Goal: Transaction & Acquisition: Book appointment/travel/reservation

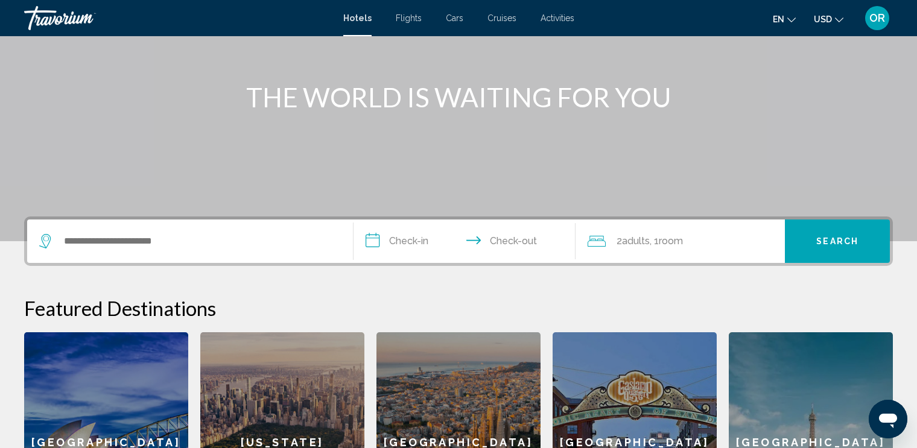
scroll to position [145, 0]
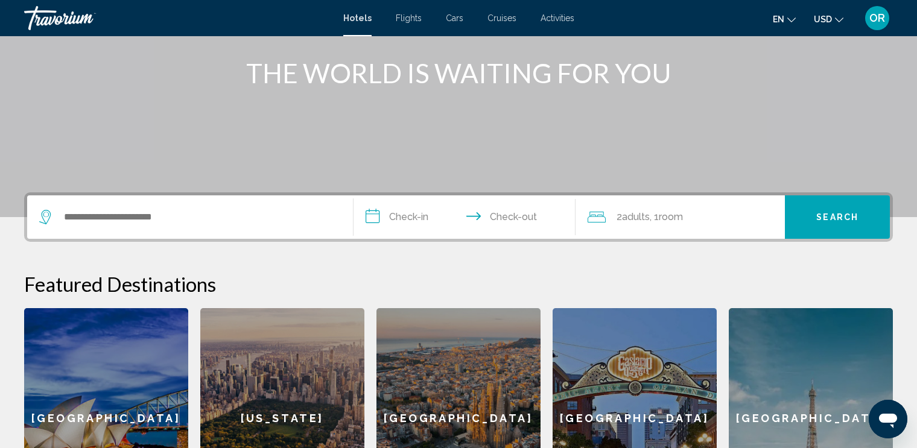
click at [792, 22] on icon "Change language" at bounding box center [791, 20] width 8 height 8
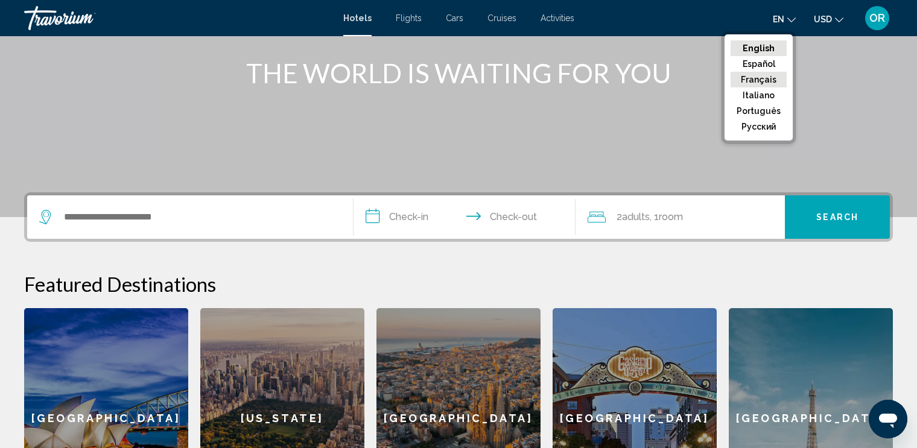
click at [775, 75] on button "Français" at bounding box center [759, 80] width 56 height 16
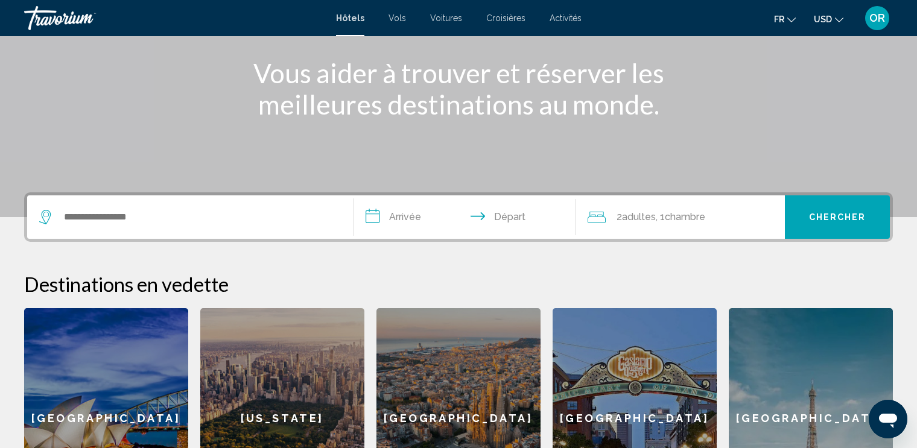
click at [154, 260] on div "**********" at bounding box center [458, 360] width 917 height 337
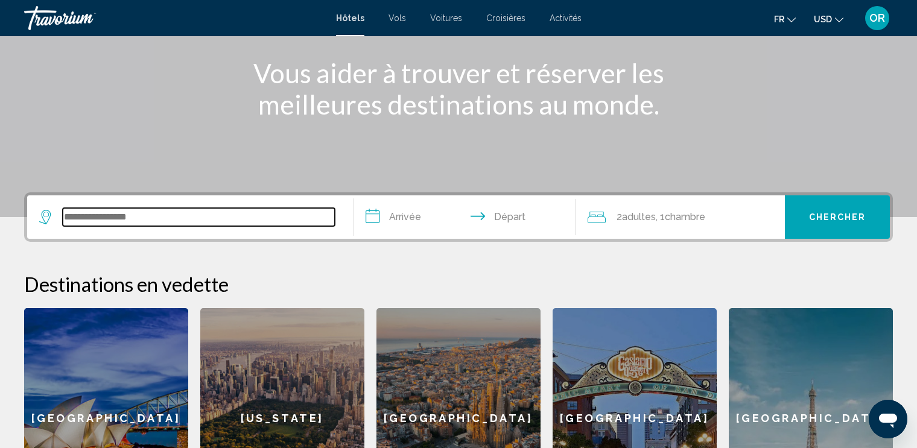
click at [186, 215] on input "Search widget" at bounding box center [199, 217] width 272 height 18
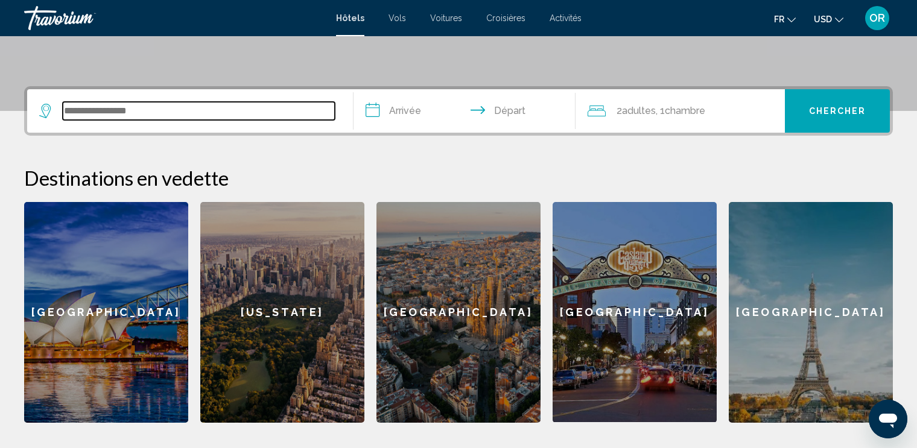
scroll to position [297, 0]
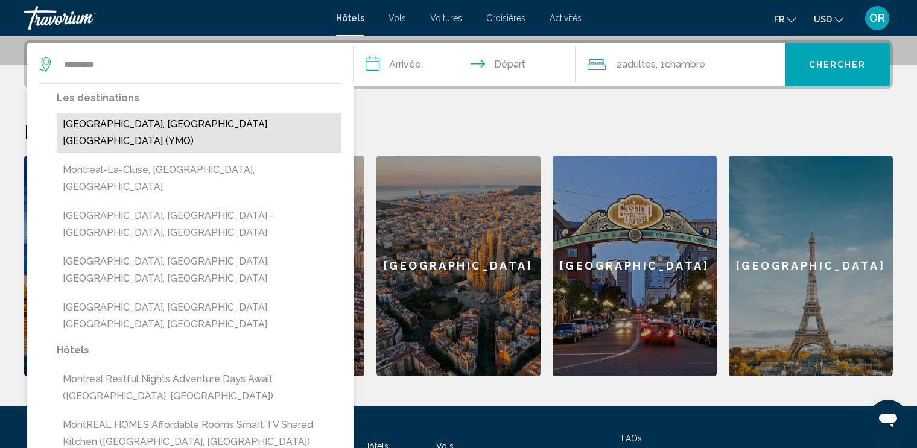
click at [130, 124] on button "[GEOGRAPHIC_DATA], [GEOGRAPHIC_DATA], [GEOGRAPHIC_DATA] (YMQ)" at bounding box center [199, 133] width 285 height 40
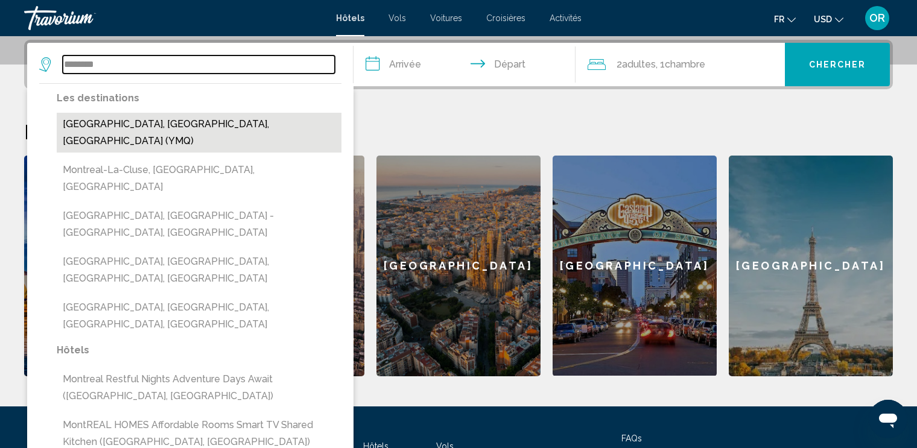
type input "**********"
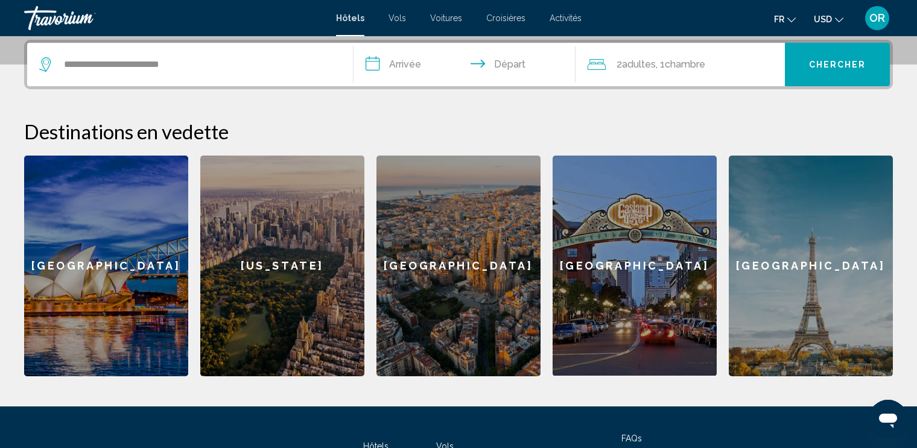
click at [445, 61] on input "**********" at bounding box center [467, 66] width 227 height 47
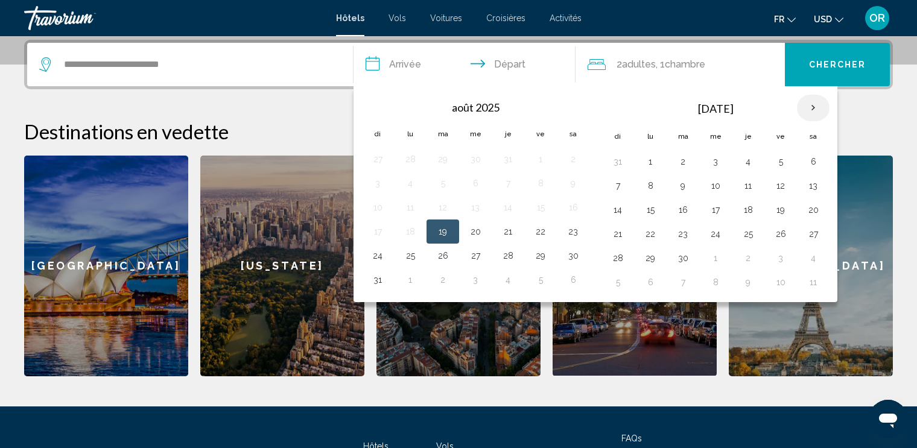
click at [808, 112] on th "Next month" at bounding box center [813, 108] width 33 height 27
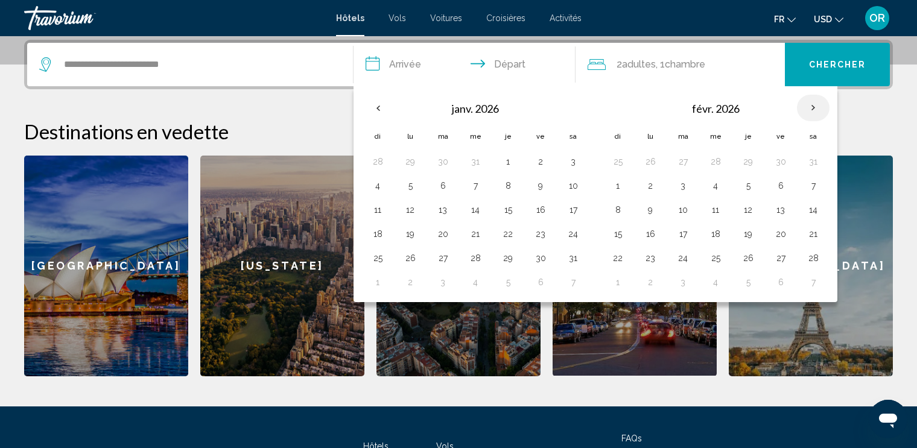
click at [808, 112] on th "Next month" at bounding box center [813, 108] width 33 height 27
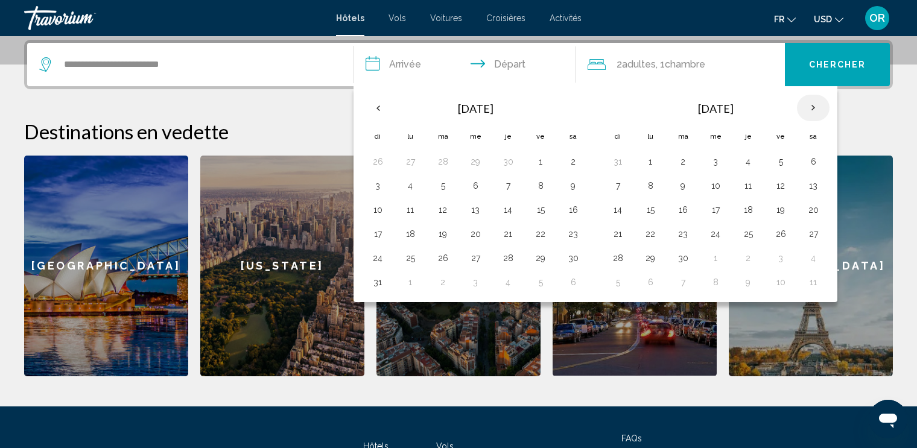
click at [808, 112] on th "Next month" at bounding box center [813, 108] width 33 height 27
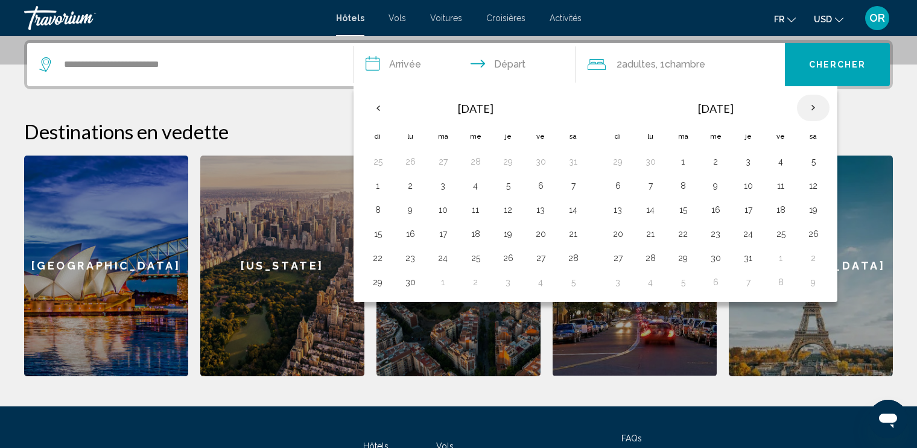
click at [808, 112] on th "Next month" at bounding box center [813, 108] width 33 height 27
click at [379, 107] on th "Previous month" at bounding box center [377, 108] width 33 height 27
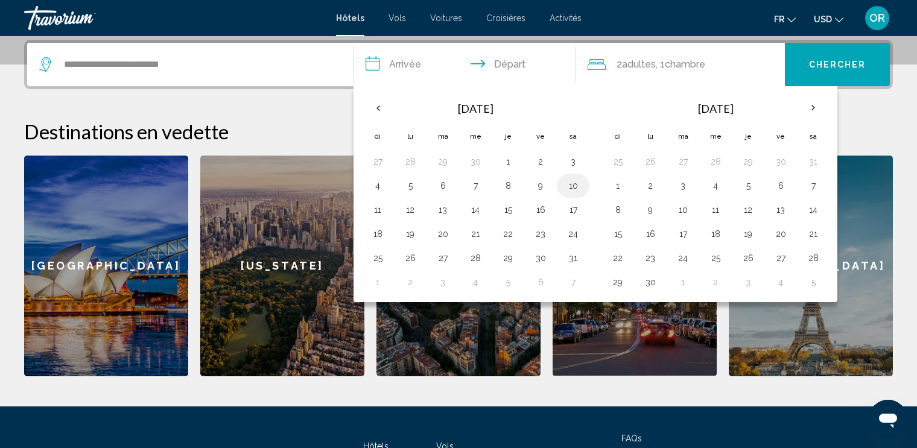
click at [574, 182] on button "10" at bounding box center [572, 185] width 19 height 17
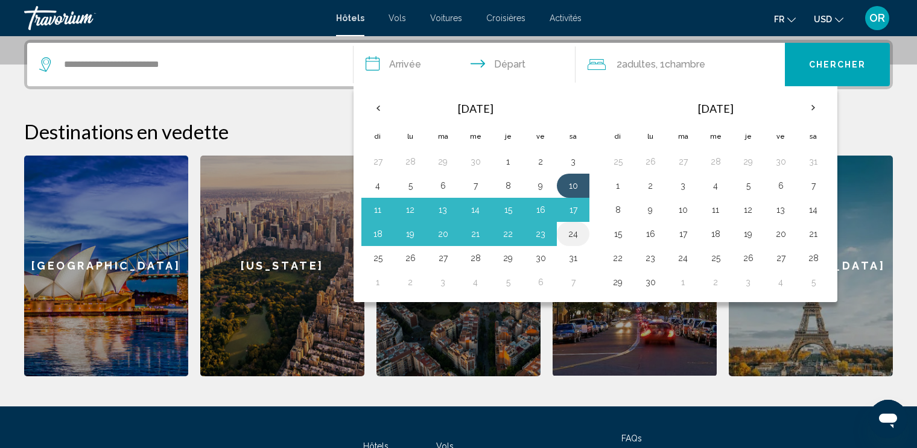
click at [578, 233] on button "24" at bounding box center [572, 234] width 19 height 17
type input "**********"
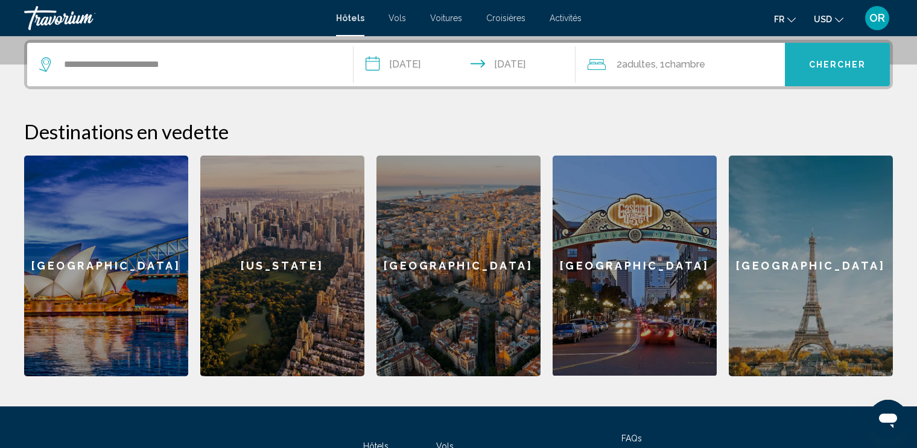
click at [820, 60] on span "Chercher" at bounding box center [837, 65] width 57 height 10
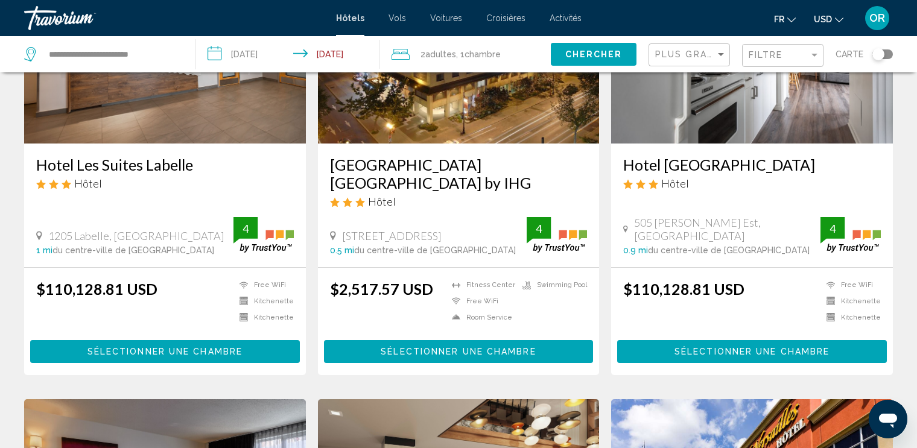
scroll to position [167, 0]
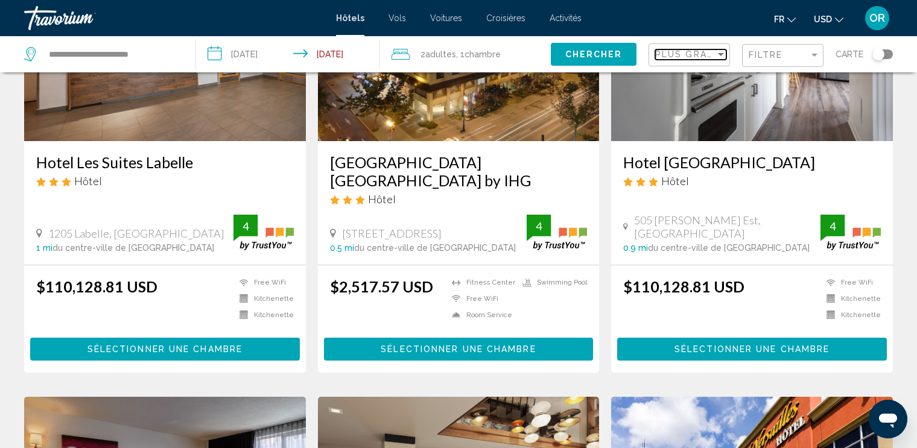
click at [724, 53] on div "Sort by" at bounding box center [721, 54] width 6 height 3
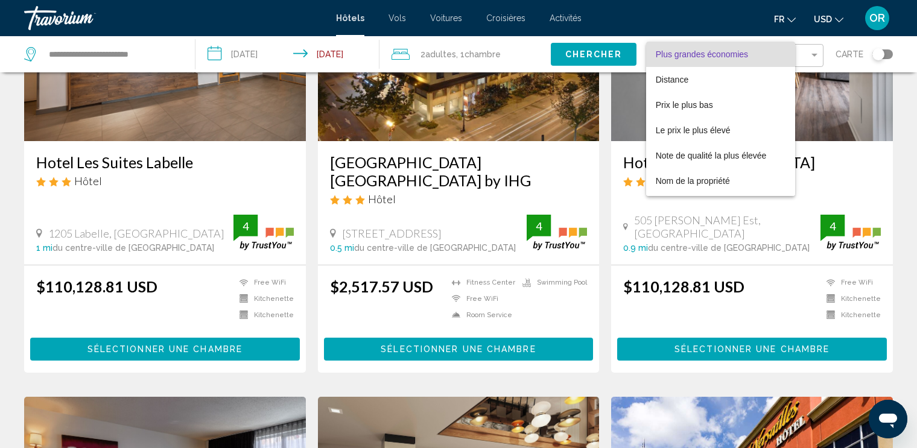
click at [906, 188] on div at bounding box center [458, 224] width 917 height 448
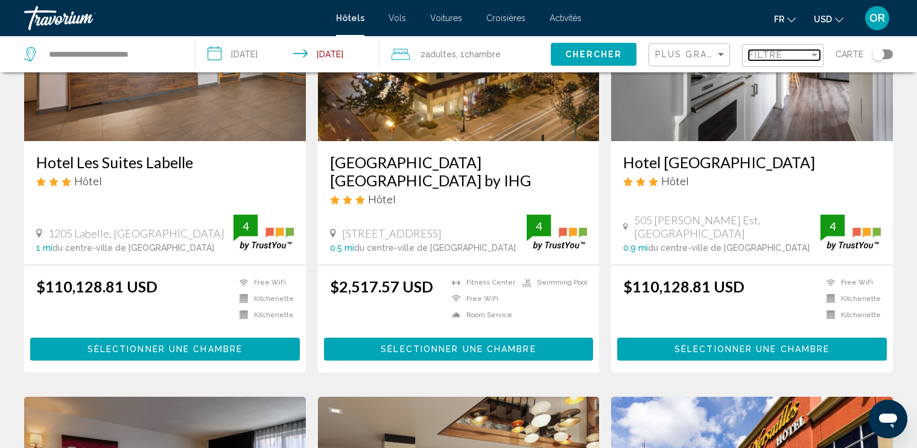
click at [813, 55] on div "Filter" at bounding box center [814, 55] width 6 height 3
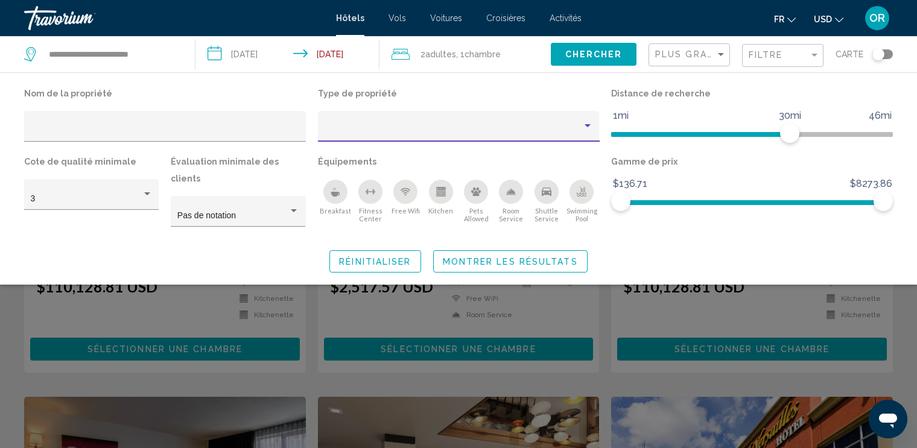
click at [589, 127] on div "Property type" at bounding box center [587, 126] width 11 height 10
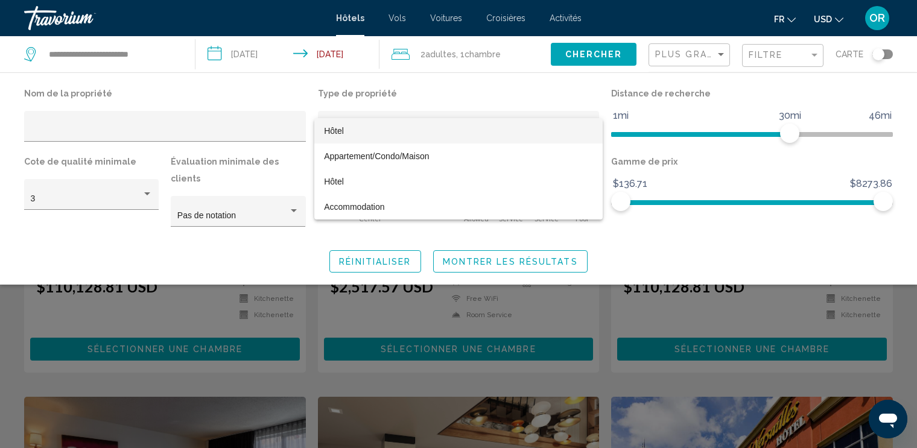
drag, startPoint x: 884, startPoint y: 197, endPoint x: 834, endPoint y: 199, distance: 50.7
click at [830, 198] on div at bounding box center [458, 224] width 917 height 448
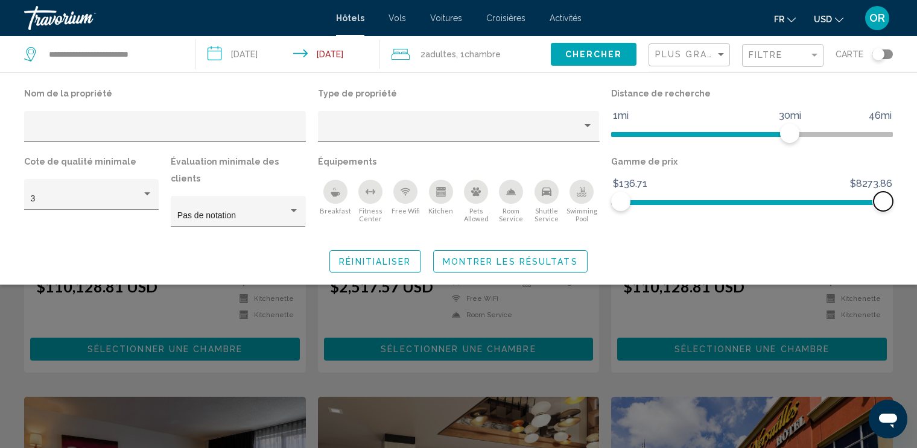
click at [880, 203] on span "Hotel Filters" at bounding box center [883, 201] width 19 height 19
drag, startPoint x: 880, startPoint y: 203, endPoint x: 731, endPoint y: 226, distance: 150.1
click at [731, 226] on div "Nom de la propriété Type de propriété Distance de recherche 1mi 46mi 30mi Cote …" at bounding box center [458, 179] width 917 height 188
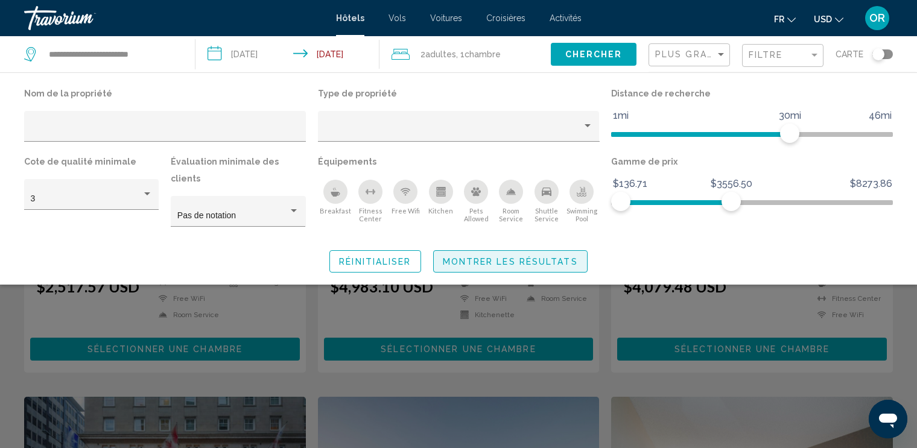
click at [509, 253] on button "Montrer les résultats" at bounding box center [510, 261] width 154 height 22
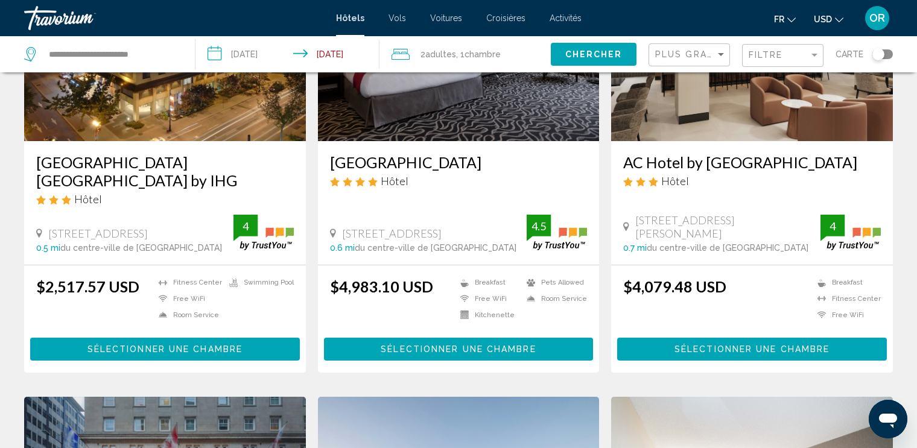
click at [709, 201] on div "AC Hotel by [GEOGRAPHIC_DATA] Hôtel [STREET_ADDRESS][PERSON_NAME] 0.7 mi du cen…" at bounding box center [752, 203] width 282 height 124
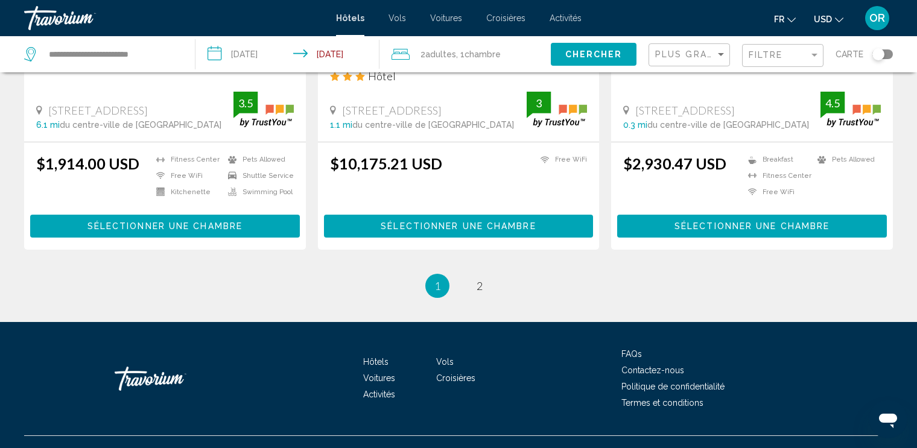
scroll to position [1639, 0]
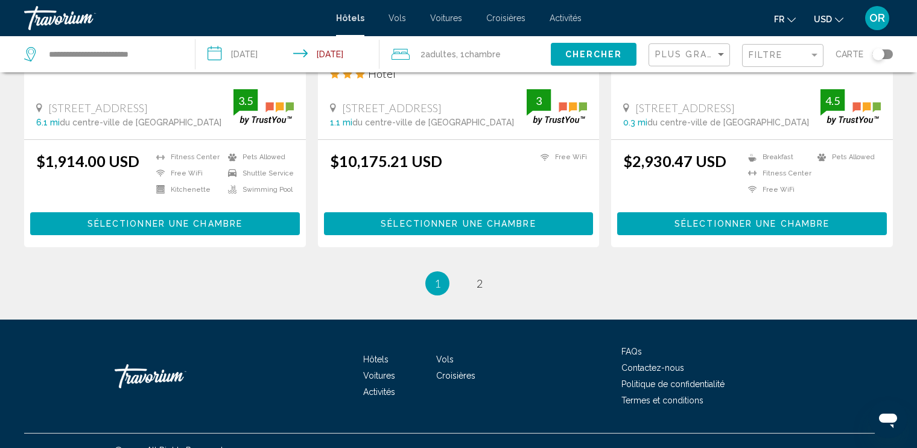
click at [816, 48] on div "Filtre" at bounding box center [784, 56] width 71 height 22
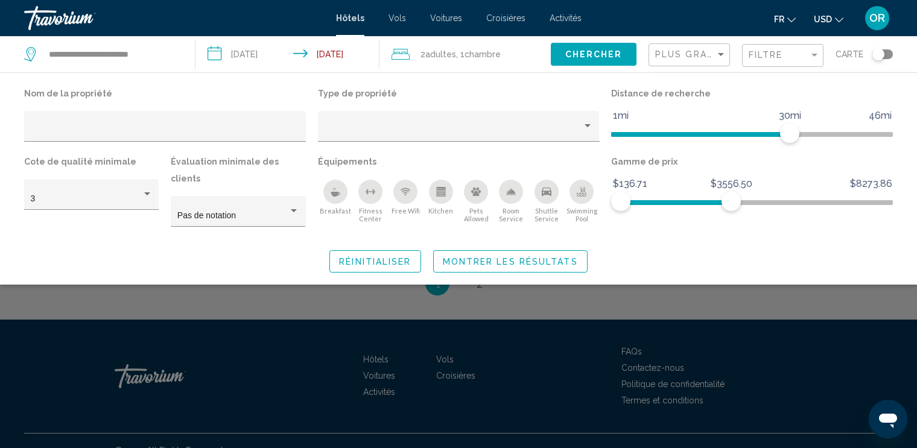
click at [332, 194] on icon "Breakfast" at bounding box center [335, 194] width 9 height 5
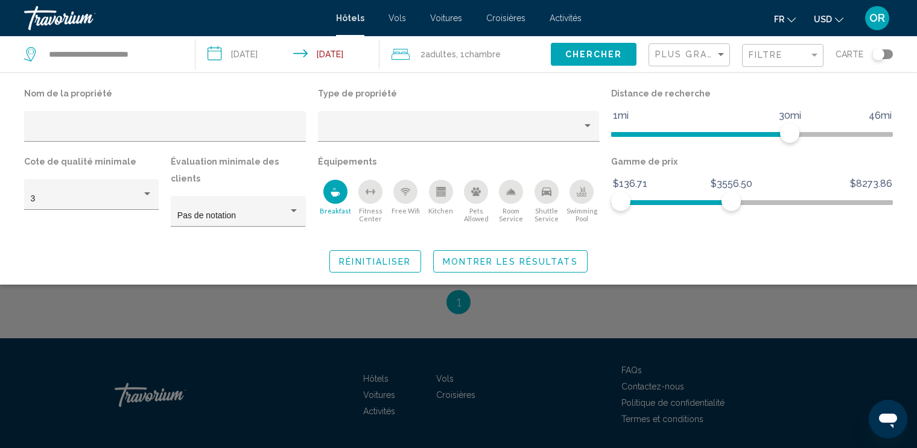
scroll to position [1173, 0]
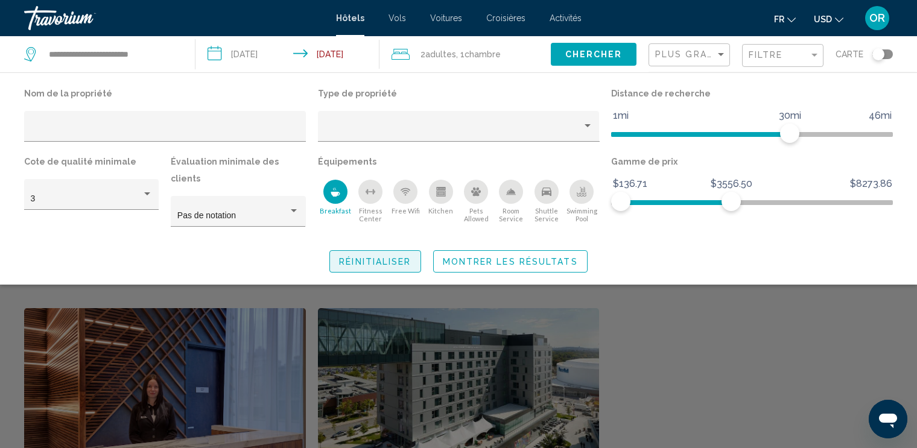
click at [401, 256] on span "Réinitialiser" at bounding box center [375, 261] width 72 height 10
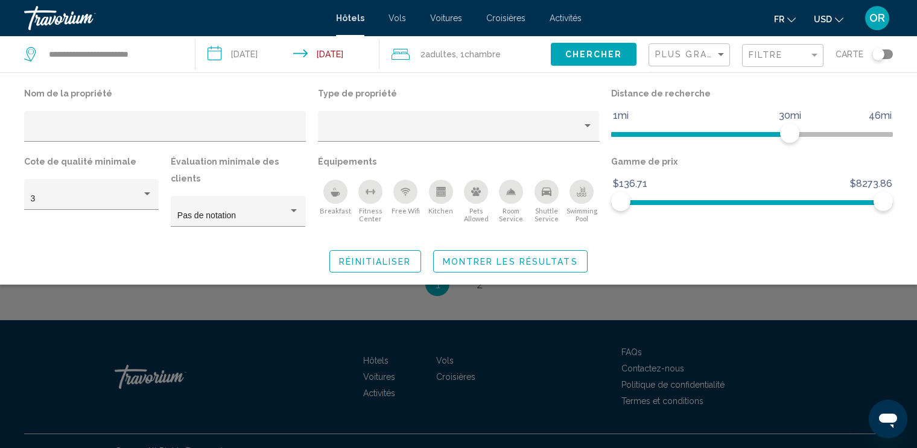
click at [332, 195] on icon "Breakfast" at bounding box center [335, 194] width 9 height 5
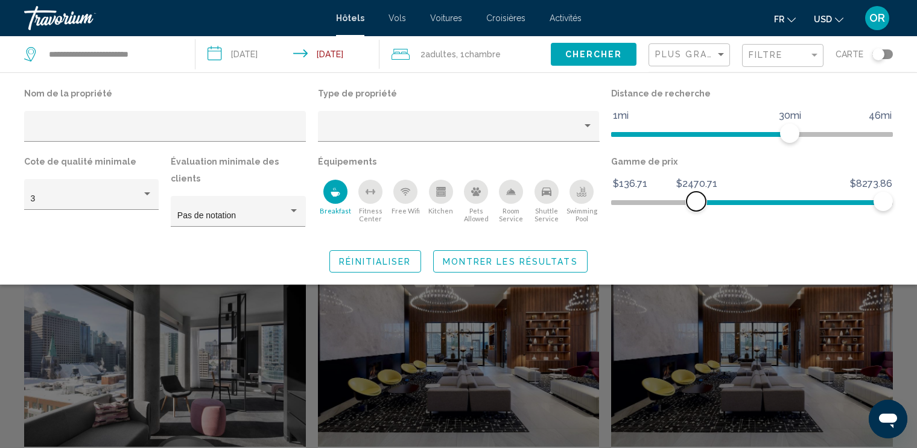
click at [696, 202] on span "Hotel Filters" at bounding box center [789, 202] width 187 height 5
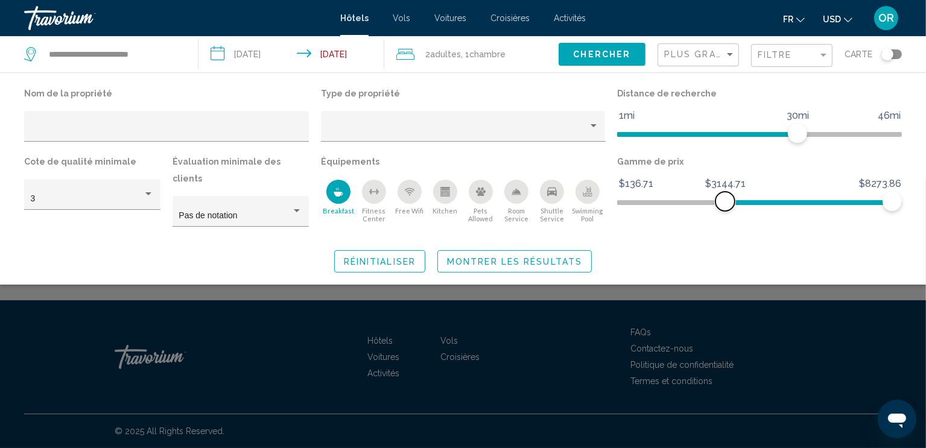
click at [725, 203] on ngx-slider "$136.71 $8273.86 $3144.71 $8273.86" at bounding box center [759, 201] width 285 height 2
click at [741, 203] on ngx-slider "$136.71 $8273.86 $3144.71 $8273.86" at bounding box center [759, 201] width 285 height 2
click at [469, 257] on span "Montrer les résultats" at bounding box center [514, 262] width 135 height 10
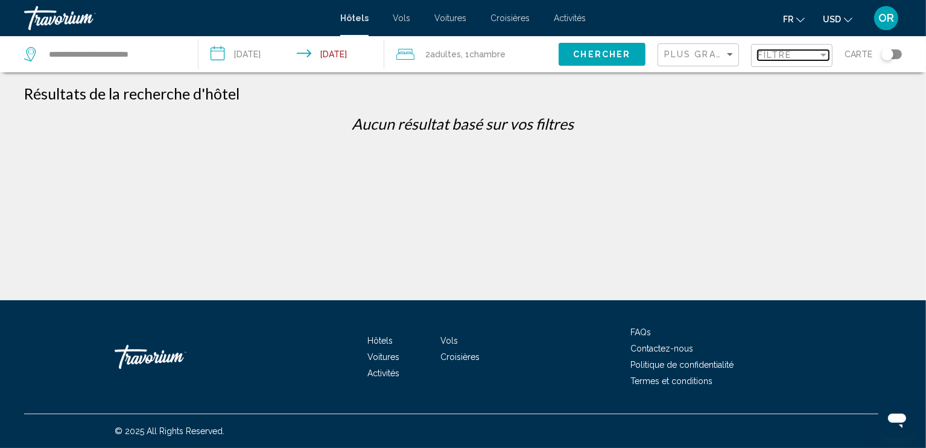
click at [824, 57] on div "Filter" at bounding box center [823, 55] width 11 height 10
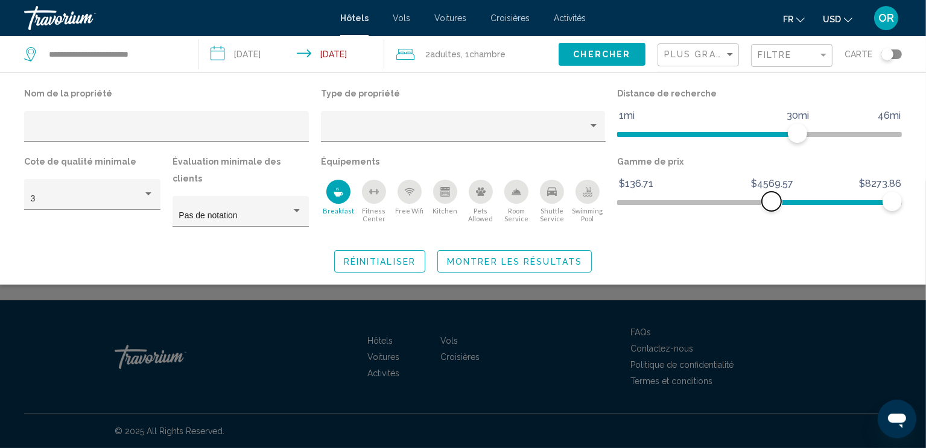
click at [772, 205] on span "Hotel Filters" at bounding box center [832, 202] width 121 height 5
click at [559, 257] on span "Montrer les résultats" at bounding box center [514, 262] width 135 height 10
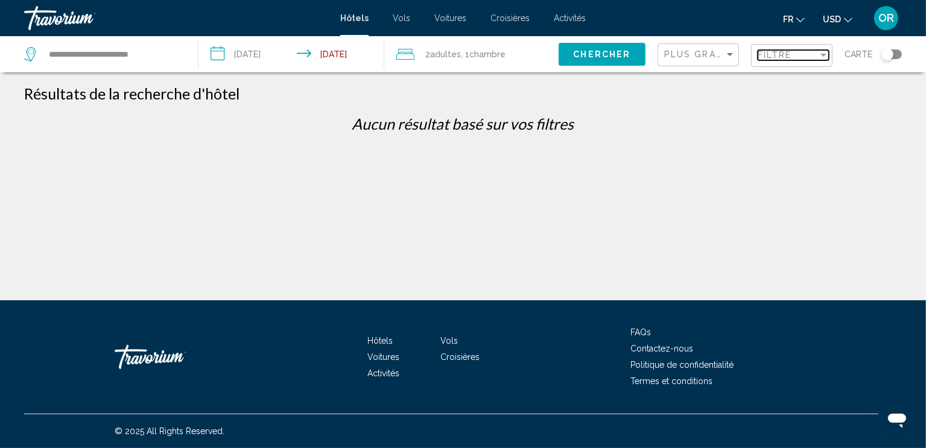
click at [823, 54] on div "Filter" at bounding box center [823, 55] width 6 height 3
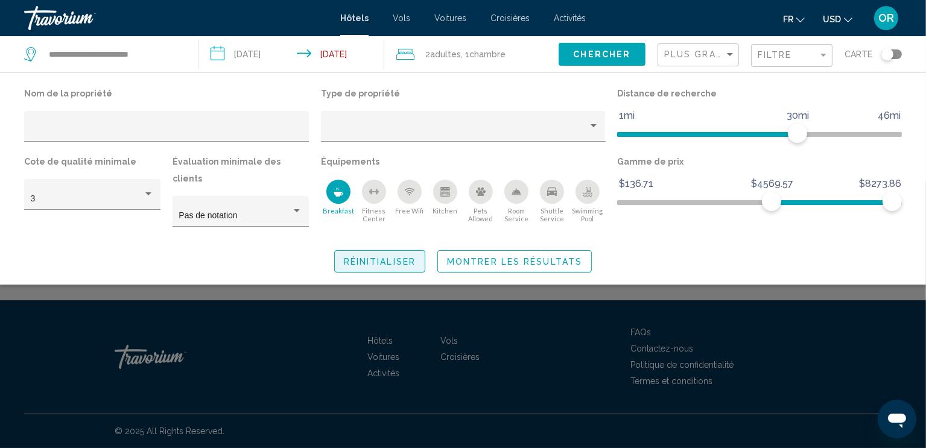
click at [408, 256] on span "Réinitialiser" at bounding box center [380, 261] width 72 height 10
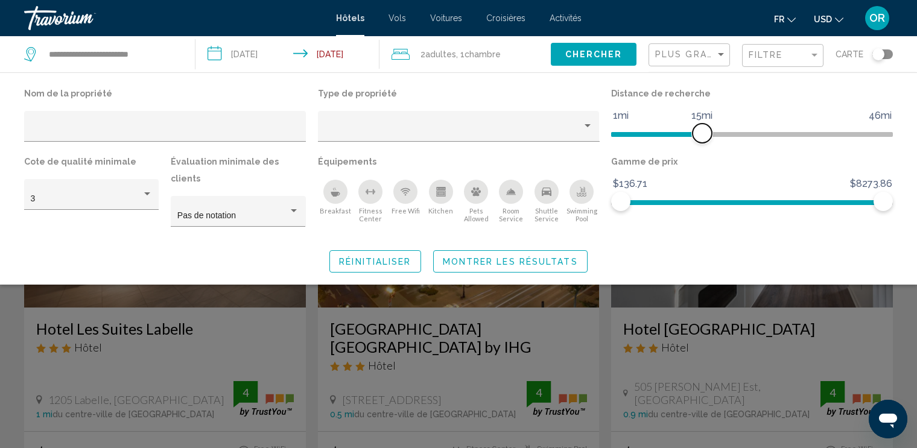
drag, startPoint x: 787, startPoint y: 132, endPoint x: 704, endPoint y: 149, distance: 84.4
click at [704, 149] on div "Distance de recherche 1mi 46mi 15mi" at bounding box center [752, 119] width 294 height 68
click at [292, 209] on div "Hotel Filters" at bounding box center [294, 210] width 6 height 3
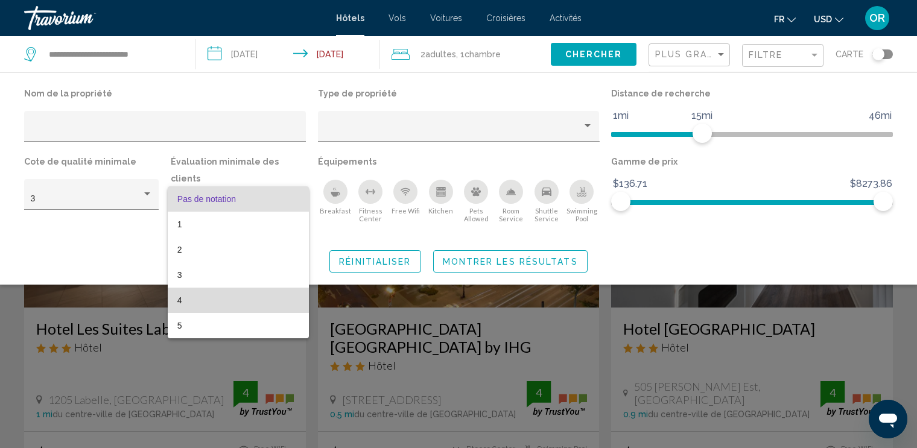
click at [209, 296] on span "4" at bounding box center [238, 300] width 122 height 25
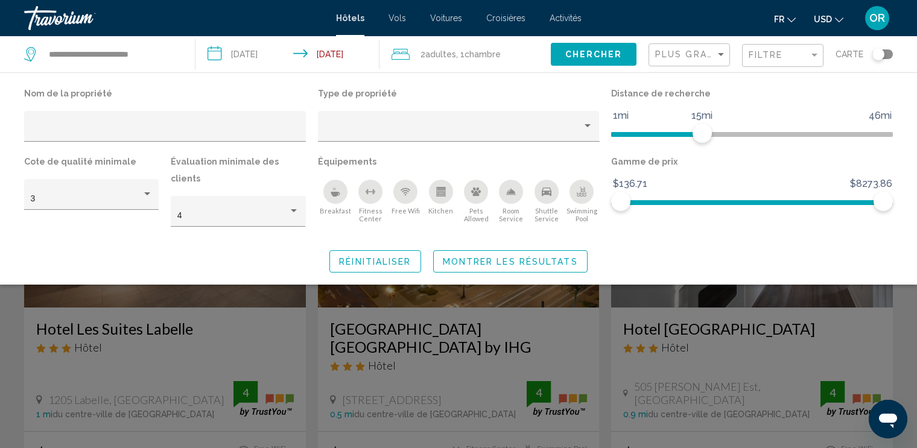
click at [890, 50] on div "Toggle map" at bounding box center [882, 54] width 21 height 10
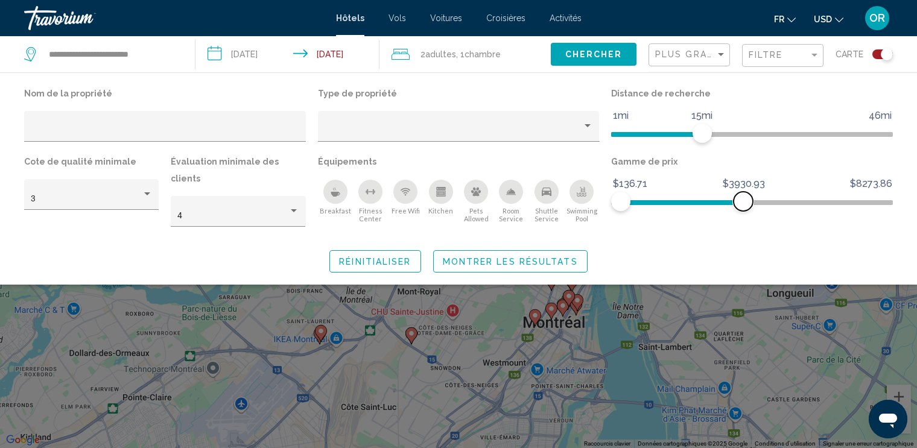
drag, startPoint x: 876, startPoint y: 200, endPoint x: 743, endPoint y: 215, distance: 133.6
click at [743, 215] on div "Gamme de prix $136.71 $8273.86 $136.71 $3930.93" at bounding box center [752, 195] width 294 height 85
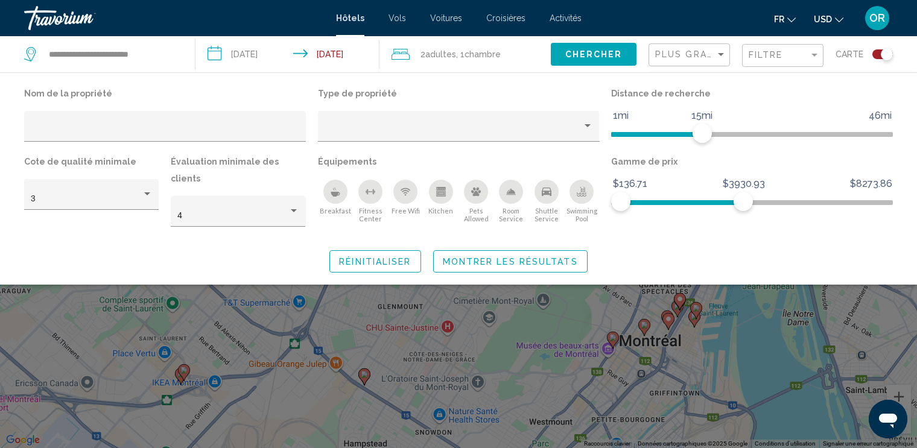
click at [551, 250] on button "Montrer les résultats" at bounding box center [510, 261] width 154 height 22
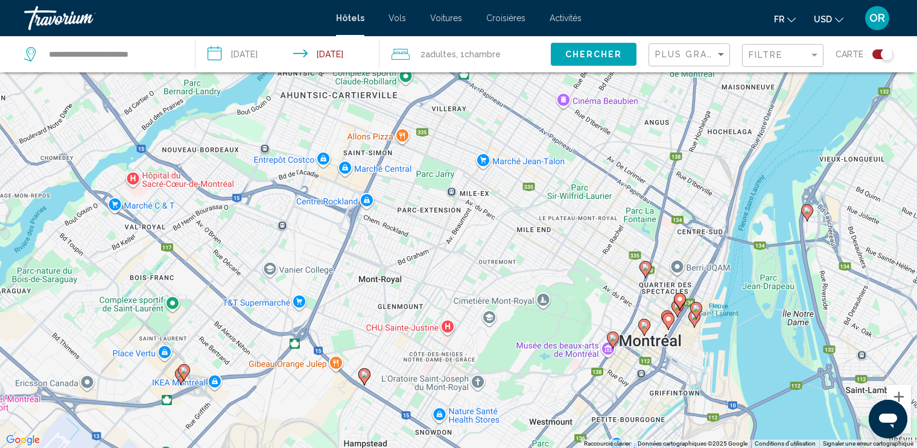
click at [887, 59] on div "Toggle map" at bounding box center [887, 54] width 12 height 12
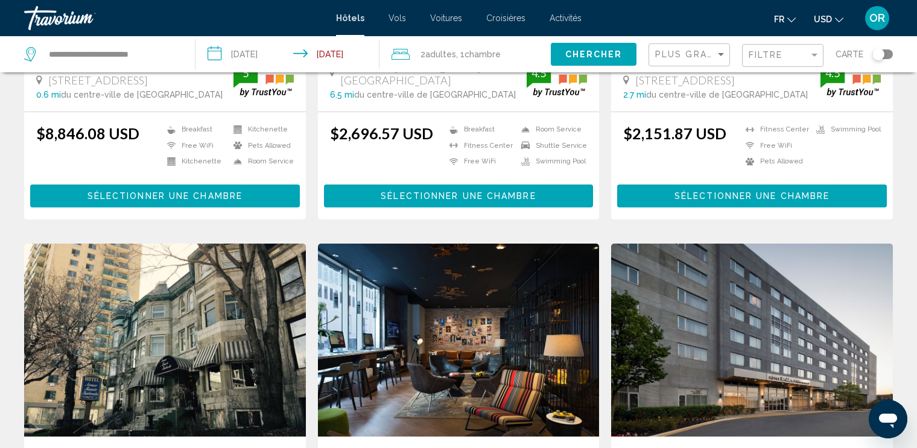
scroll to position [760, 0]
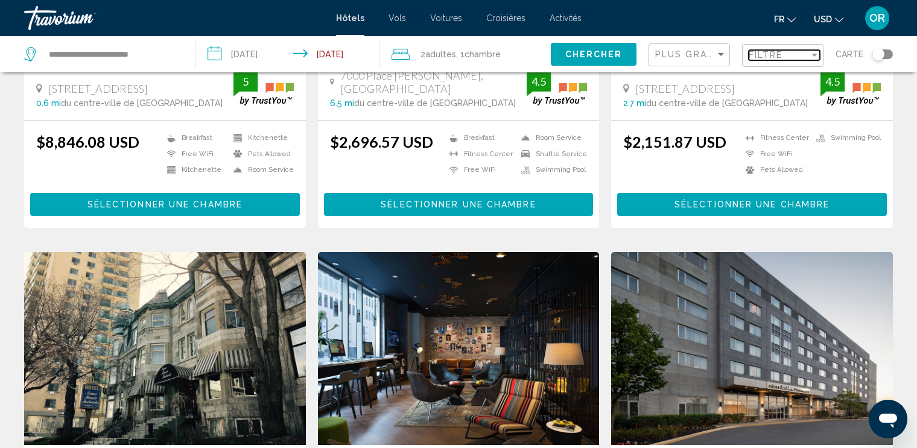
click at [815, 54] on div "Filter" at bounding box center [814, 55] width 6 height 3
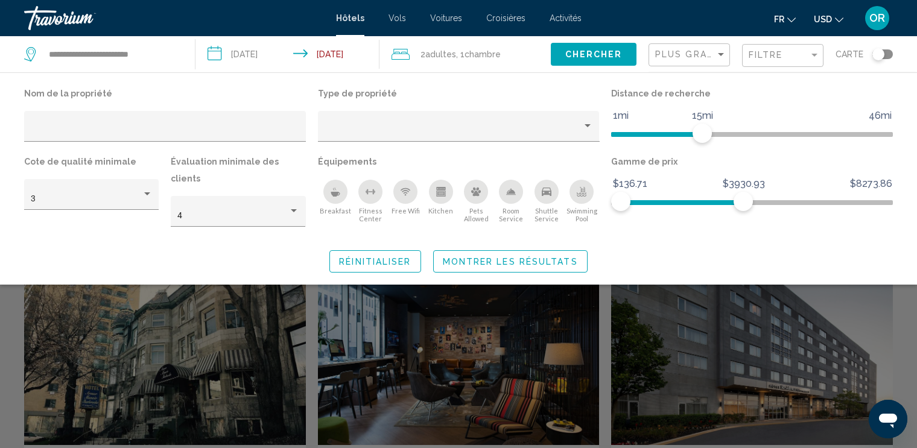
click at [755, 250] on div "Réinitialiser Montrer les résultats" at bounding box center [458, 261] width 869 height 22
click at [727, 250] on div "Réinitialiser Montrer les résultats" at bounding box center [458, 261] width 869 height 22
click at [817, 54] on div "Filter" at bounding box center [814, 55] width 6 height 3
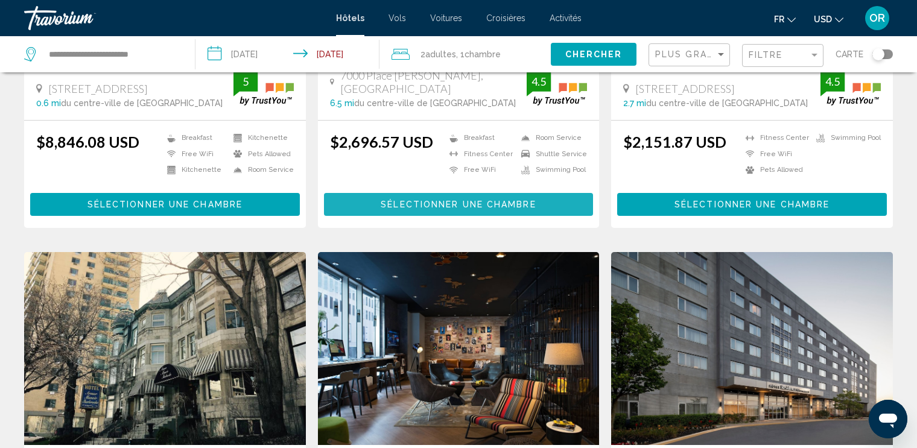
click at [433, 207] on span "Sélectionner une chambre" at bounding box center [458, 205] width 155 height 10
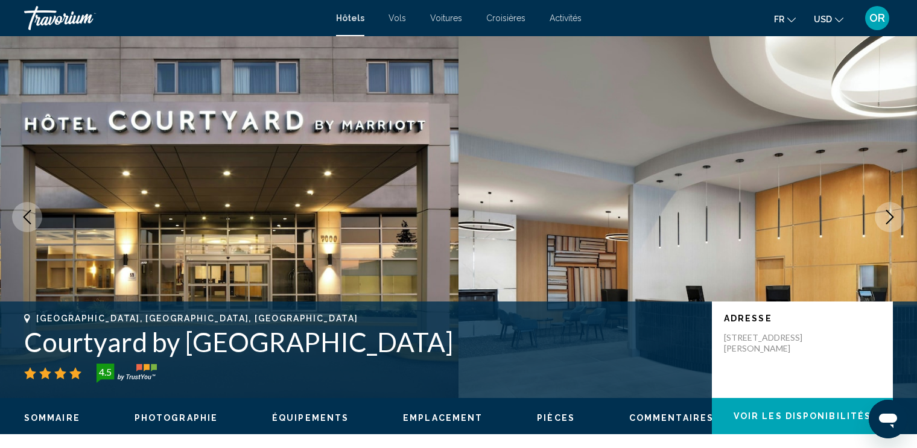
click at [837, 24] on button "USD USD ($) MXN (Mex$) CAD (Can$) GBP (£) EUR (€) AUD (A$) NZD (NZ$) CNY (CN¥)" at bounding box center [829, 18] width 30 height 17
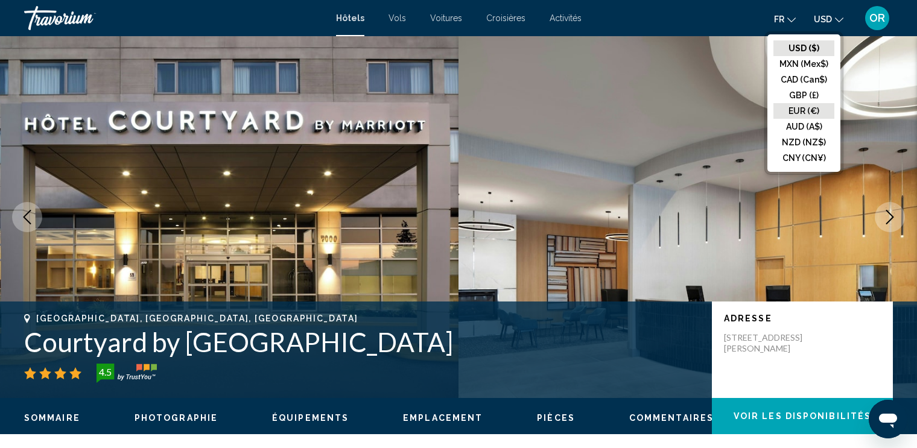
click at [808, 110] on button "EUR (€)" at bounding box center [803, 111] width 61 height 16
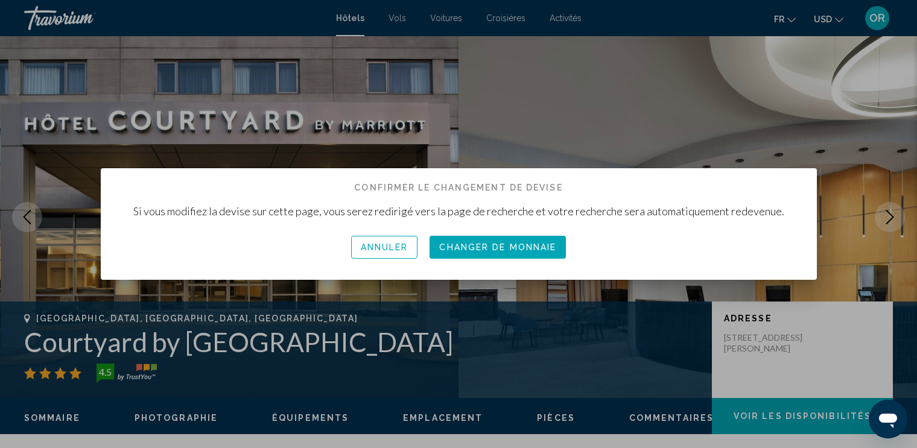
click at [381, 247] on span "Annuler" at bounding box center [385, 248] width 48 height 10
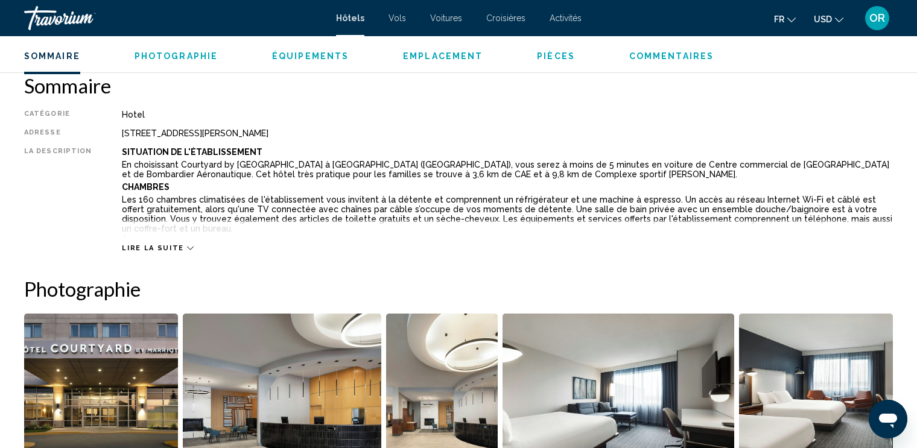
scroll to position [410, 0]
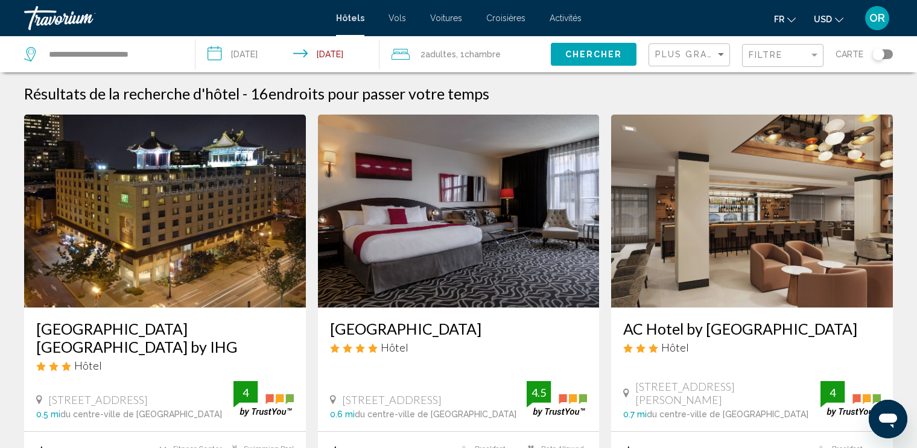
click at [419, 334] on h3 "[GEOGRAPHIC_DATA]" at bounding box center [459, 329] width 258 height 18
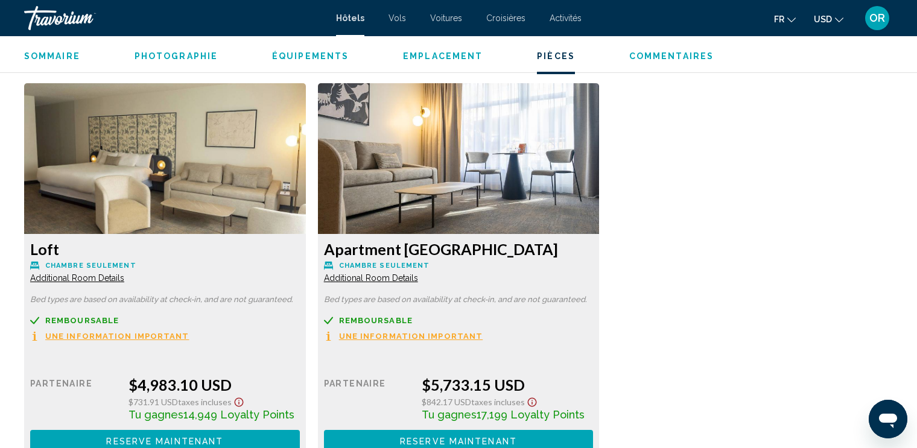
scroll to position [1641, 0]
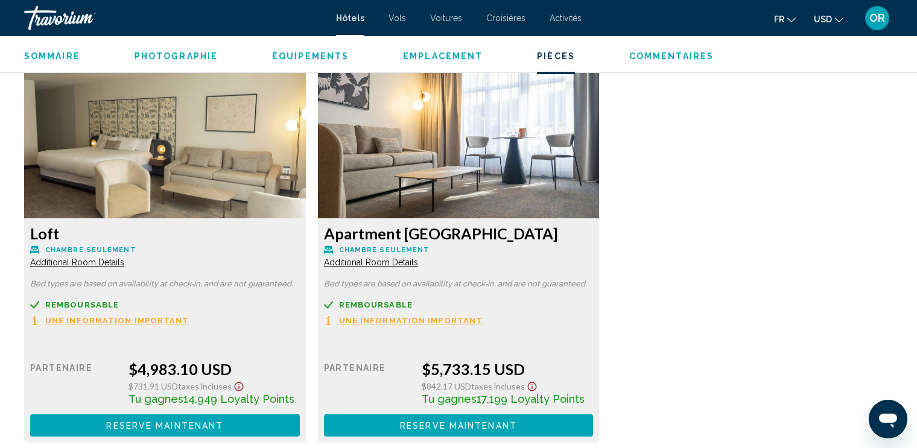
click at [148, 322] on span "Une information important" at bounding box center [117, 321] width 144 height 8
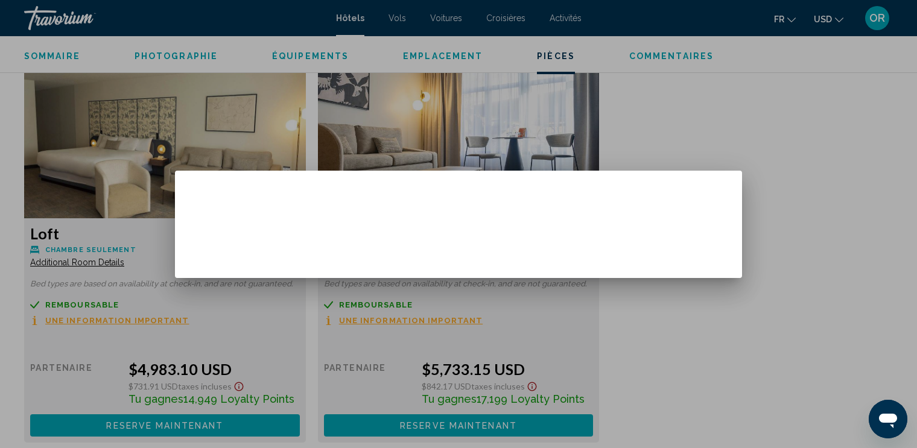
scroll to position [0, 0]
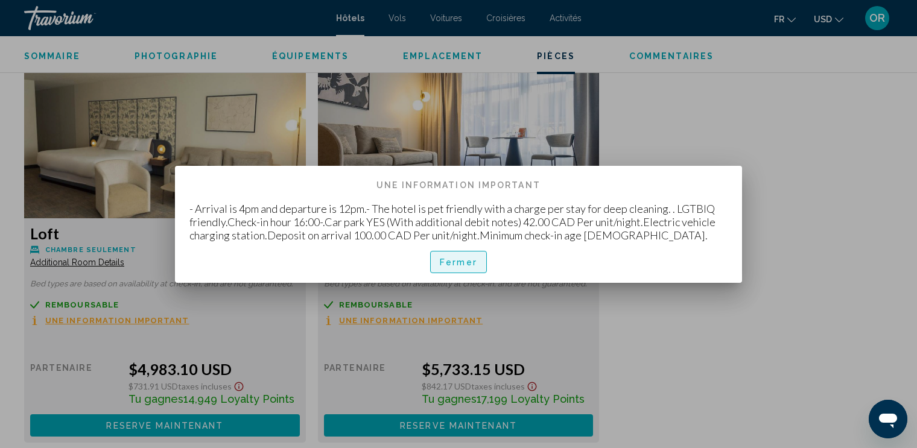
click at [454, 267] on span "Fermer" at bounding box center [458, 263] width 37 height 10
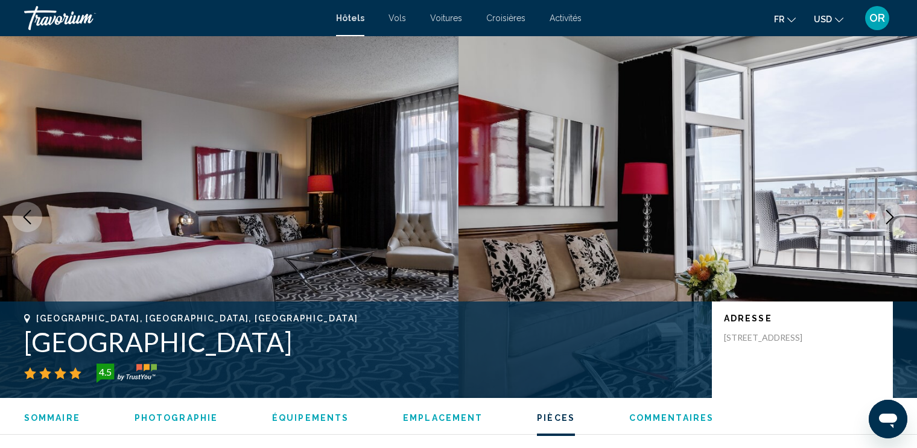
scroll to position [1641, 0]
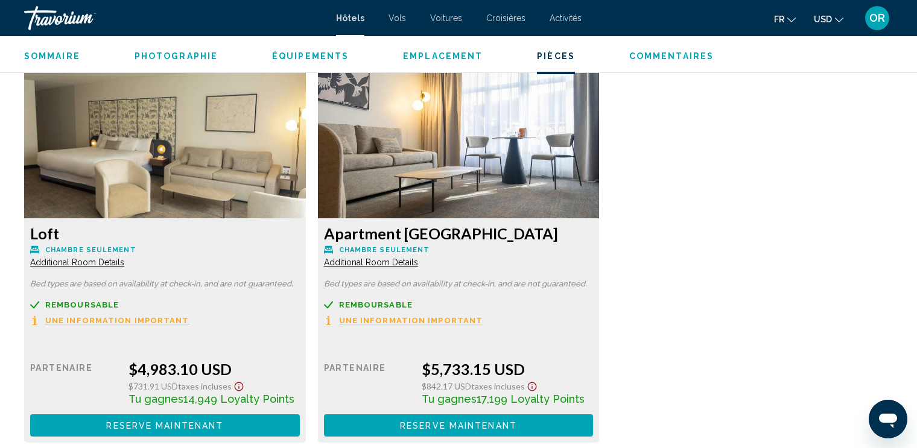
click at [121, 194] on img "Main content" at bounding box center [165, 143] width 282 height 151
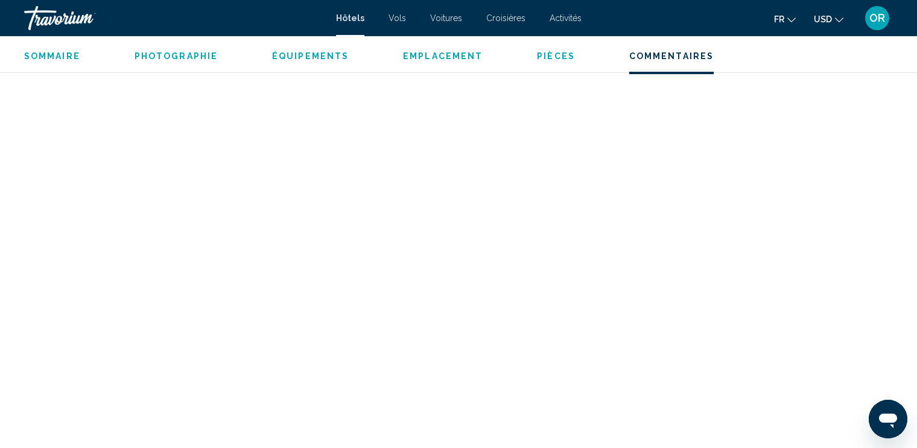
scroll to position [2123, 0]
click at [200, 55] on span "Photographie" at bounding box center [176, 56] width 83 height 10
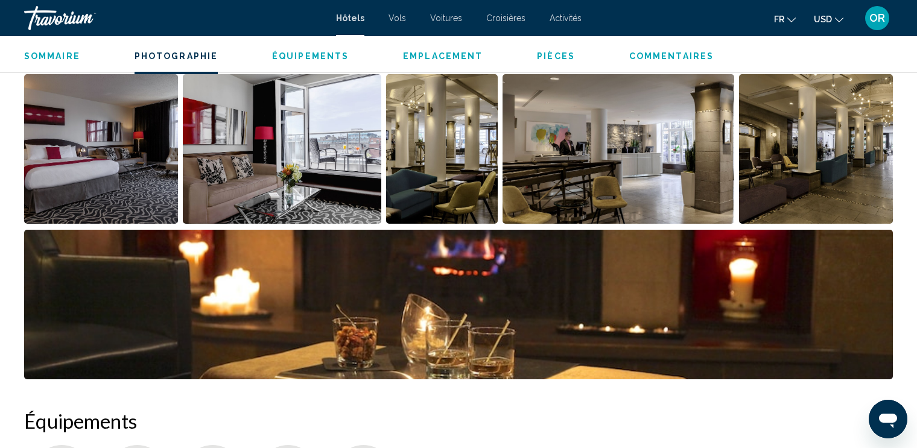
scroll to position [589, 0]
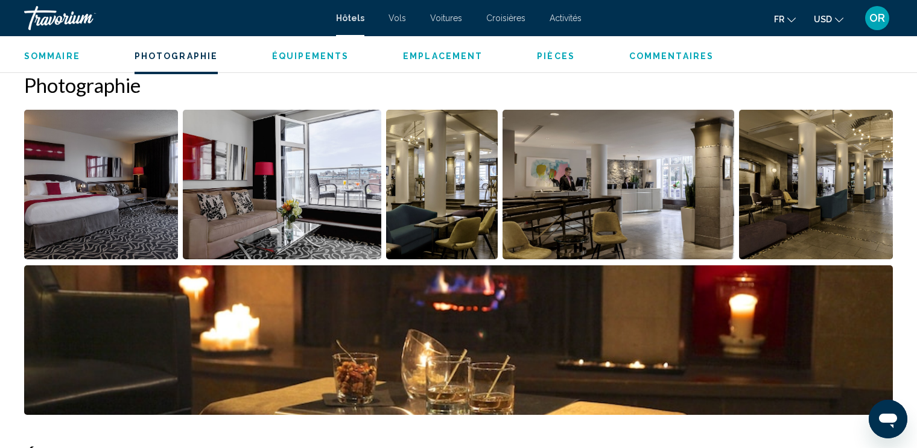
click at [143, 139] on img "Open full-screen image slider" at bounding box center [101, 185] width 154 height 150
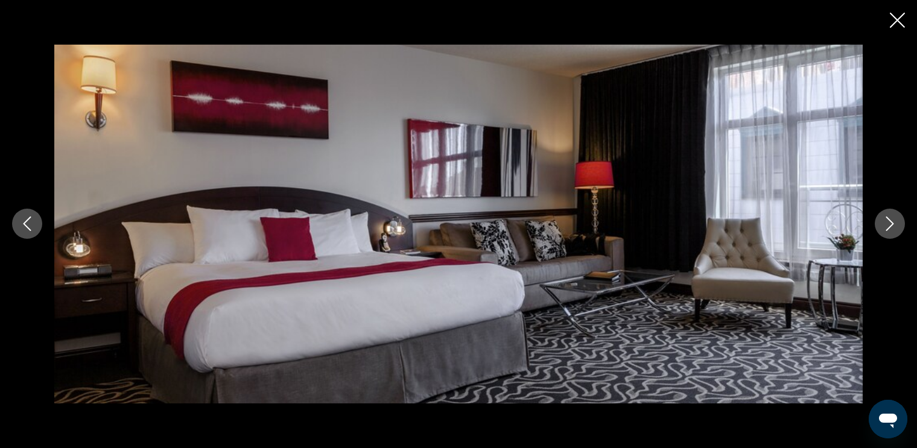
click at [895, 224] on icon "Next image" at bounding box center [890, 224] width 14 height 14
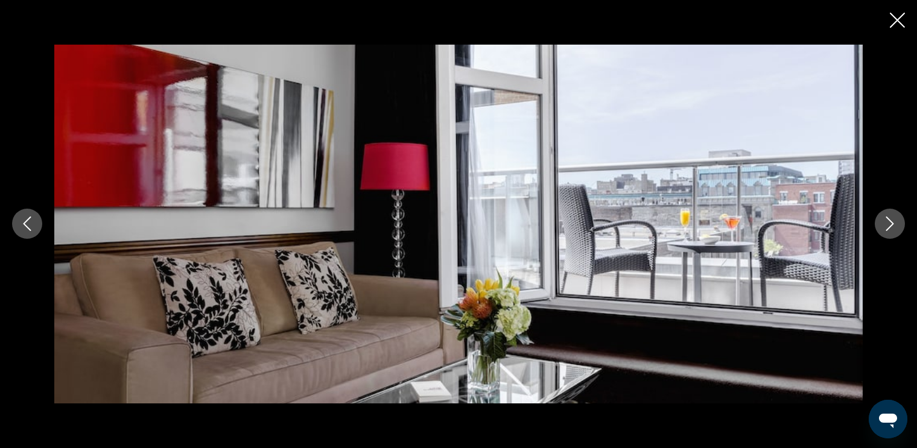
click at [895, 224] on icon "Next image" at bounding box center [890, 224] width 14 height 14
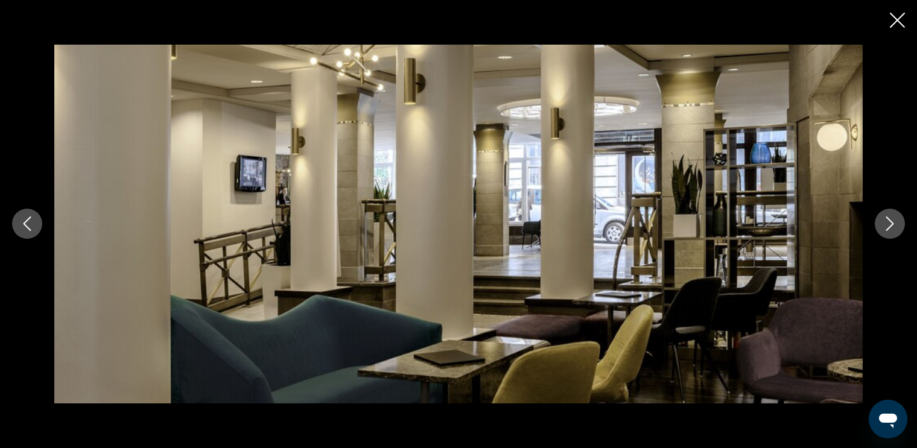
click at [895, 224] on icon "Next image" at bounding box center [890, 224] width 14 height 14
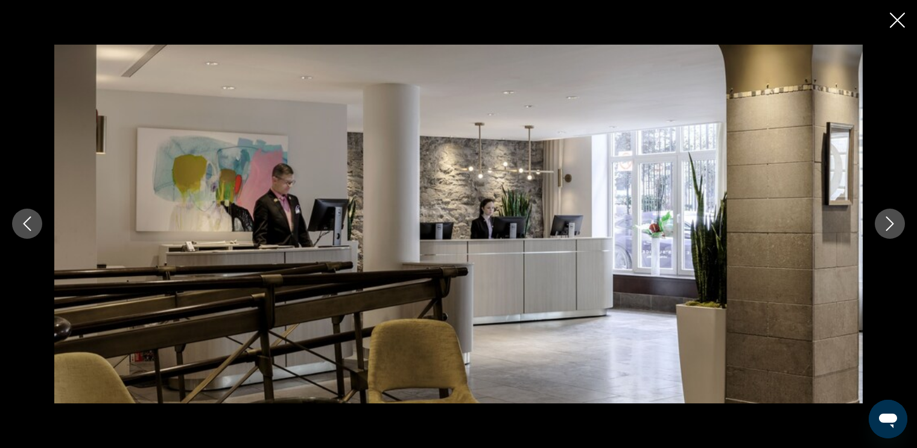
click at [895, 224] on icon "Next image" at bounding box center [890, 224] width 14 height 14
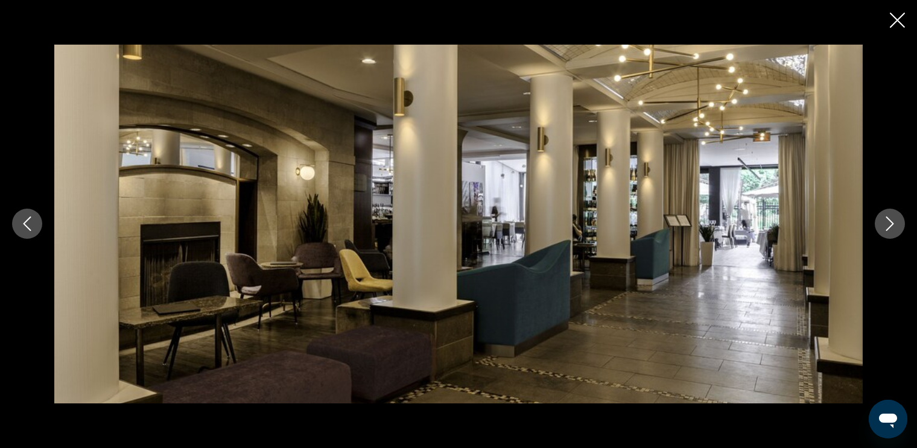
click at [895, 224] on icon "Next image" at bounding box center [890, 224] width 14 height 14
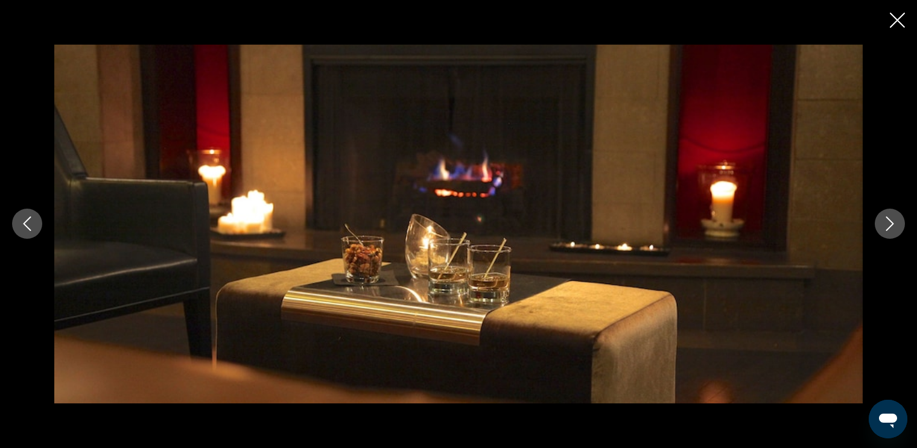
click at [895, 224] on icon "Next image" at bounding box center [890, 224] width 14 height 14
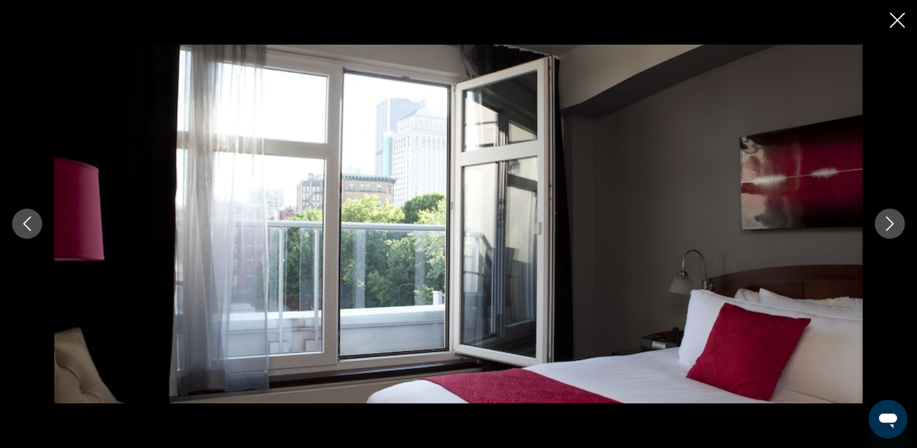
click at [895, 224] on icon "Next image" at bounding box center [890, 224] width 14 height 14
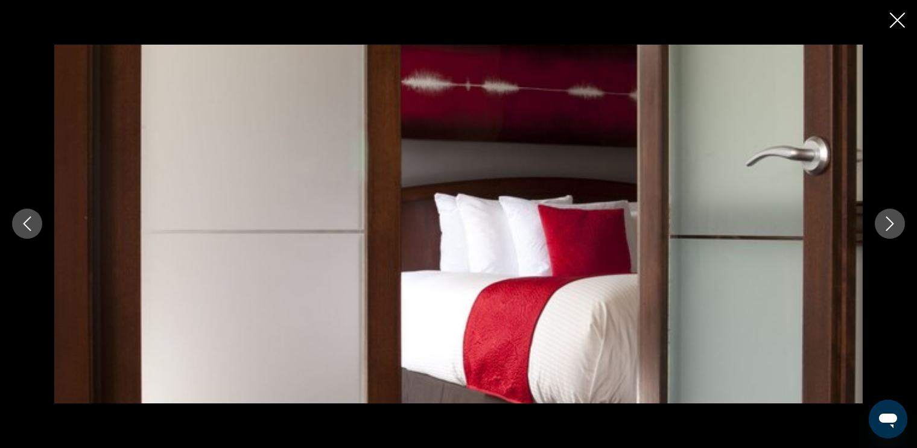
click at [895, 224] on icon "Next image" at bounding box center [890, 224] width 14 height 14
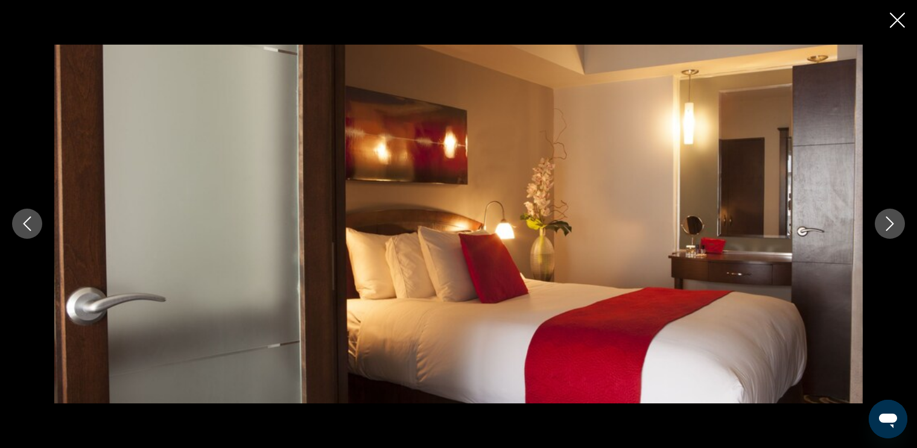
click at [895, 224] on icon "Next image" at bounding box center [890, 224] width 14 height 14
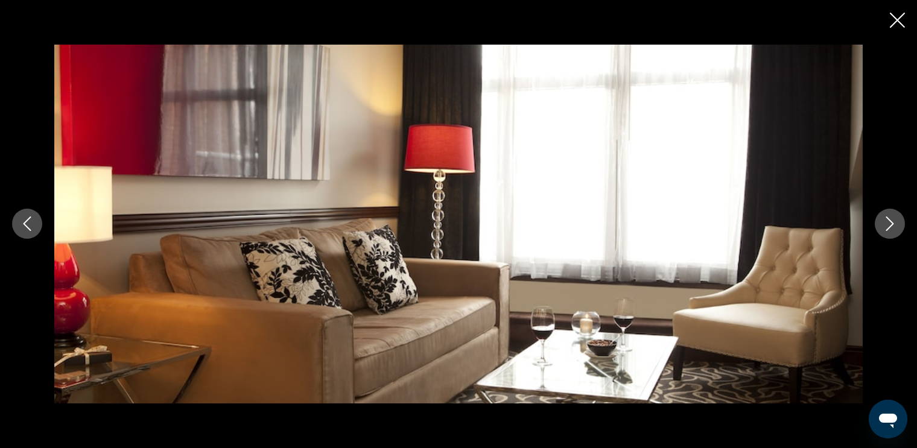
click at [895, 224] on icon "Next image" at bounding box center [890, 224] width 14 height 14
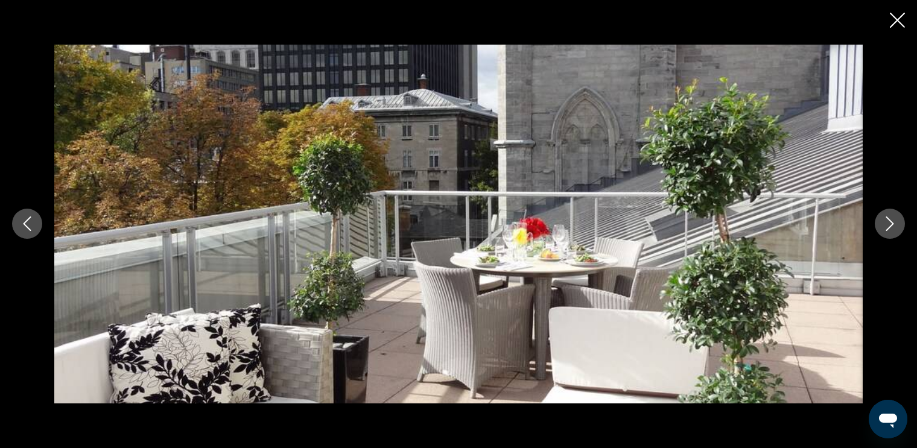
click at [895, 224] on icon "Next image" at bounding box center [890, 224] width 14 height 14
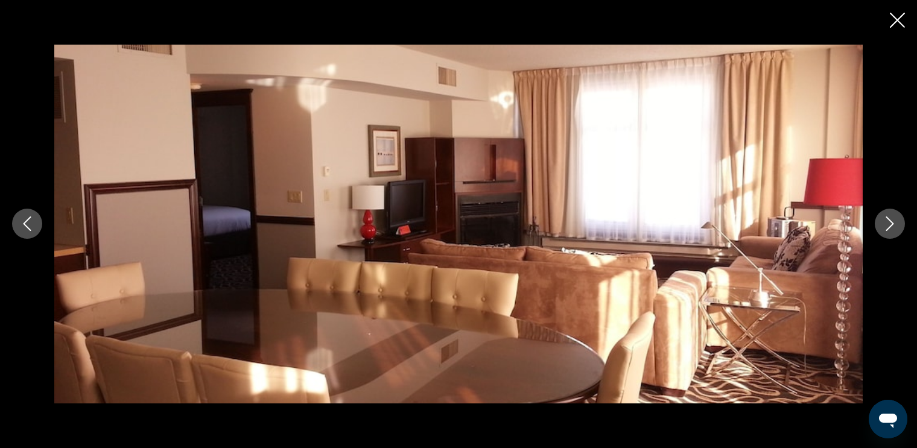
click at [895, 224] on icon "Next image" at bounding box center [890, 224] width 14 height 14
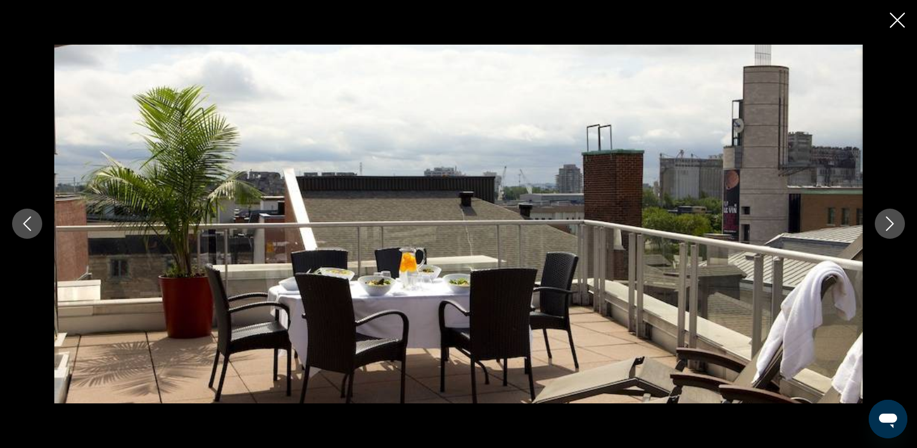
click at [895, 224] on icon "Next image" at bounding box center [890, 224] width 14 height 14
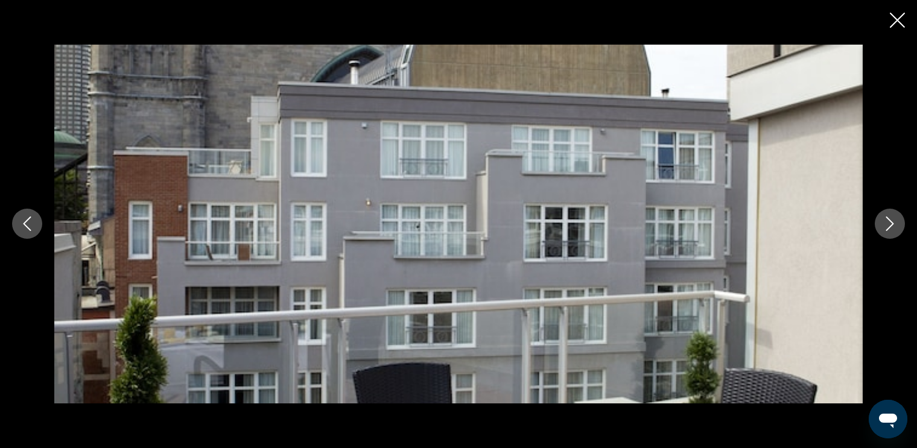
click at [895, 224] on icon "Next image" at bounding box center [890, 224] width 14 height 14
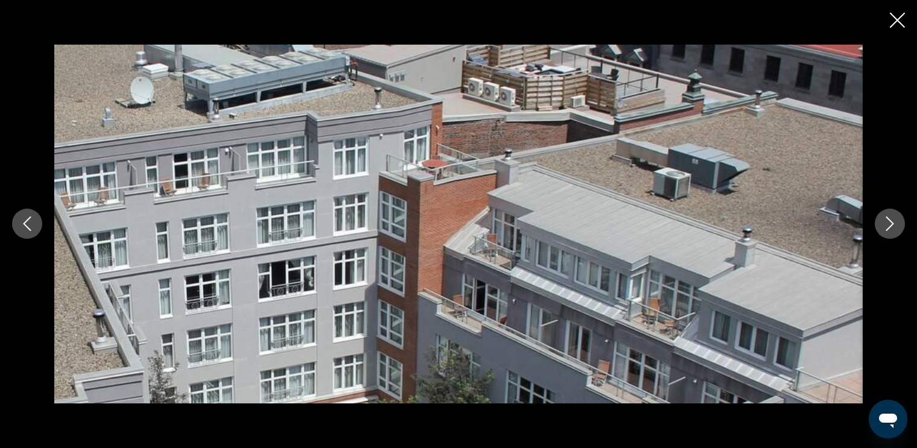
click at [895, 224] on icon "Next image" at bounding box center [890, 224] width 14 height 14
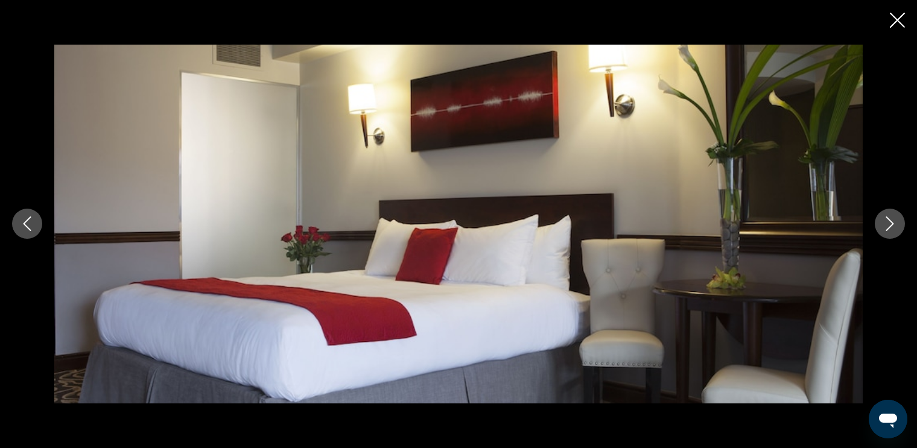
click at [895, 224] on icon "Next image" at bounding box center [890, 224] width 14 height 14
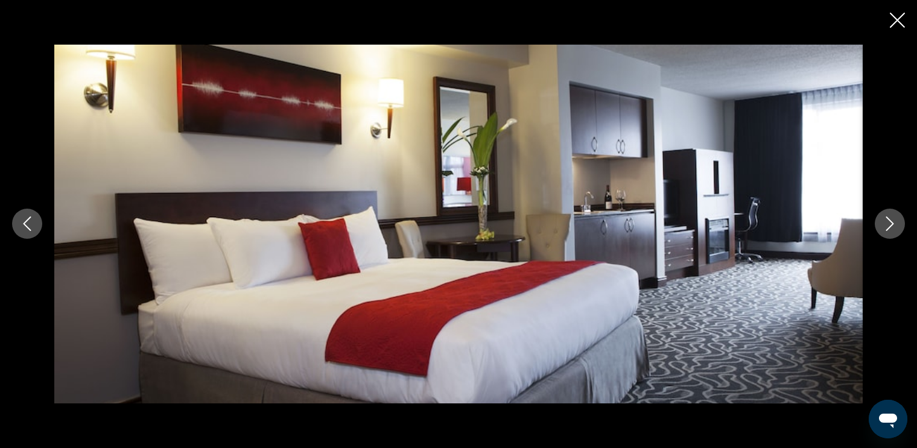
click at [895, 224] on icon "Next image" at bounding box center [890, 224] width 14 height 14
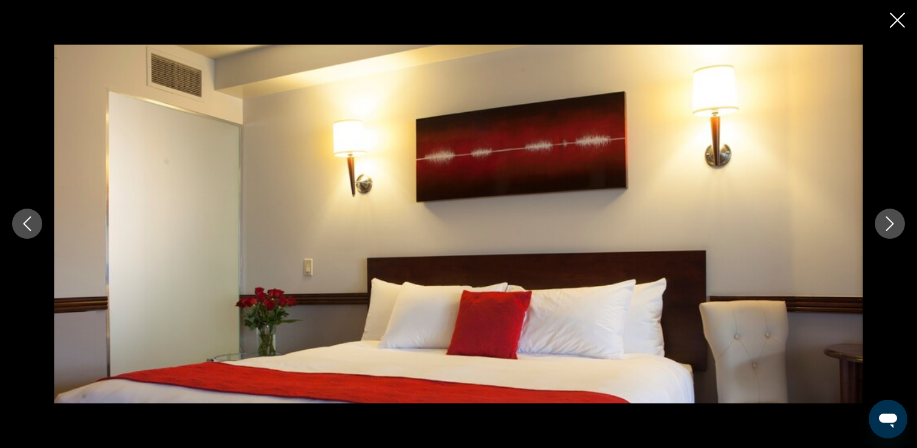
click at [895, 224] on icon "Next image" at bounding box center [890, 224] width 14 height 14
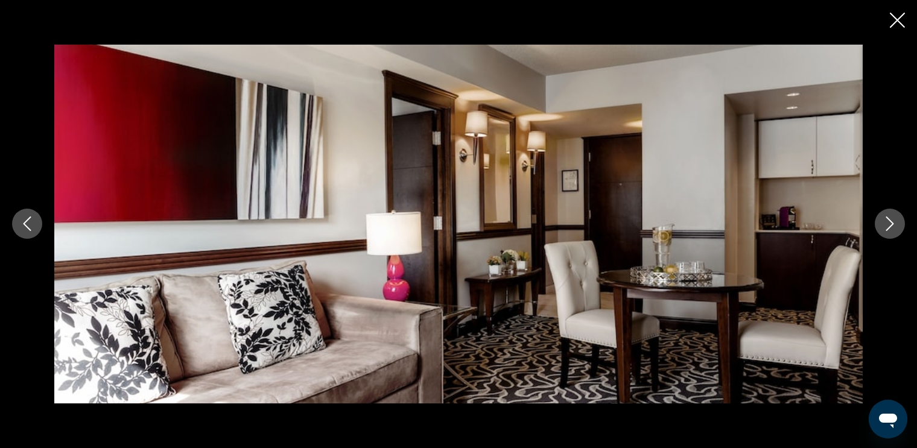
click at [895, 224] on icon "Next image" at bounding box center [890, 224] width 14 height 14
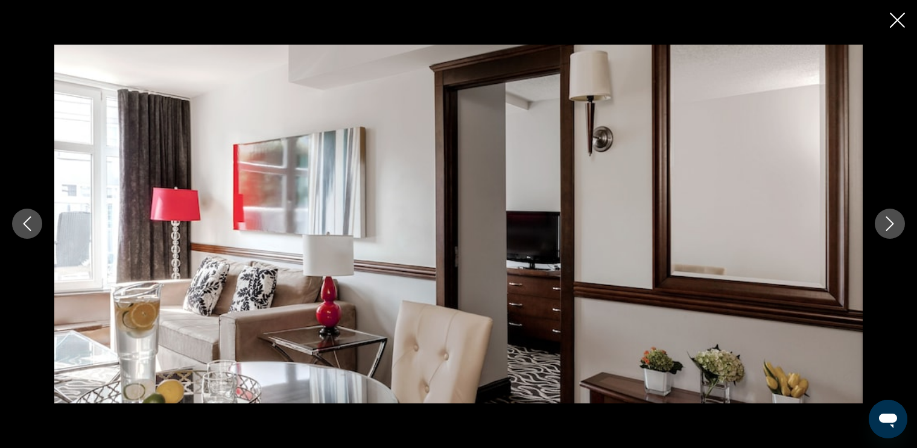
click at [895, 224] on icon "Next image" at bounding box center [890, 224] width 14 height 14
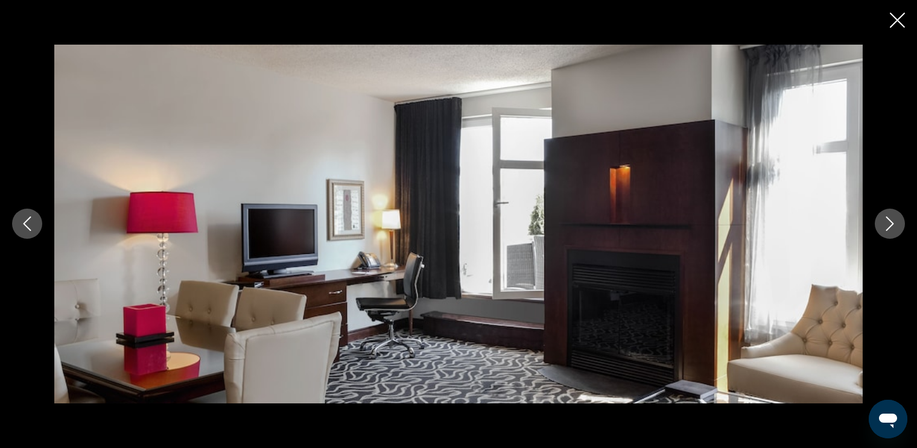
click at [895, 224] on icon "Next image" at bounding box center [890, 224] width 14 height 14
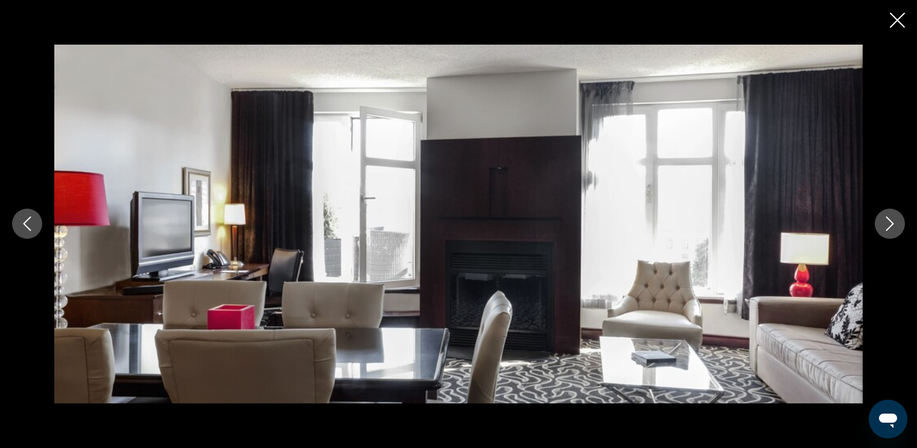
click at [895, 224] on icon "Next image" at bounding box center [890, 224] width 14 height 14
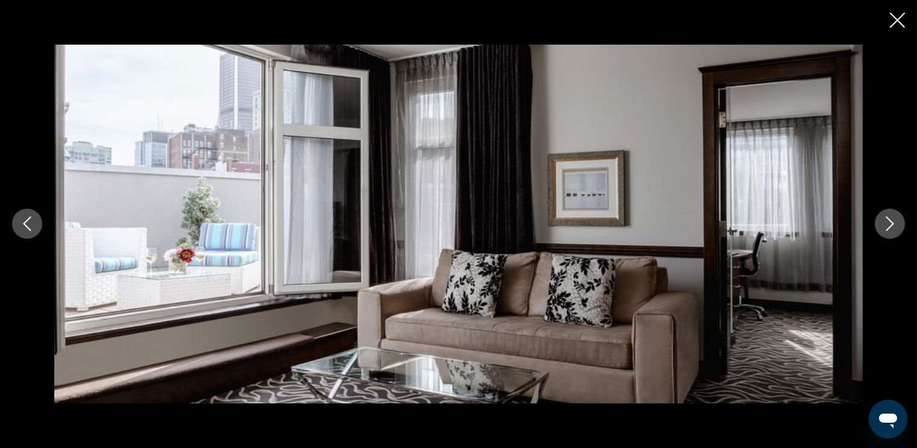
click at [895, 224] on icon "Next image" at bounding box center [890, 224] width 14 height 14
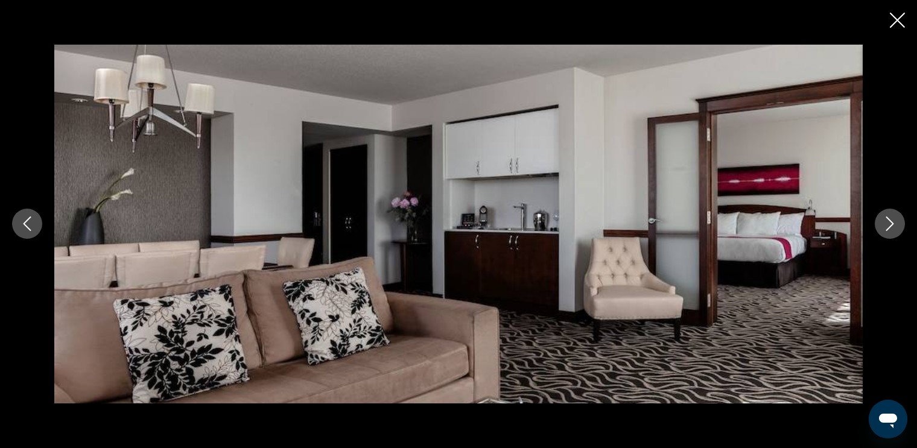
click at [895, 224] on icon "Next image" at bounding box center [890, 224] width 14 height 14
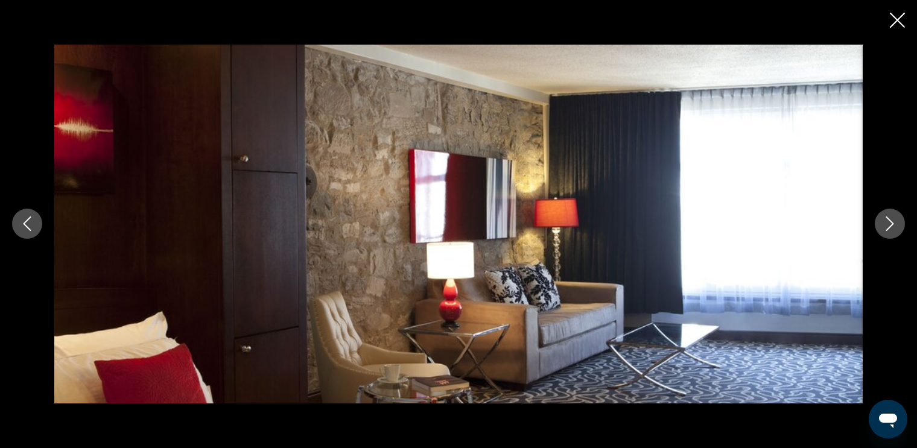
click at [895, 224] on icon "Next image" at bounding box center [890, 224] width 14 height 14
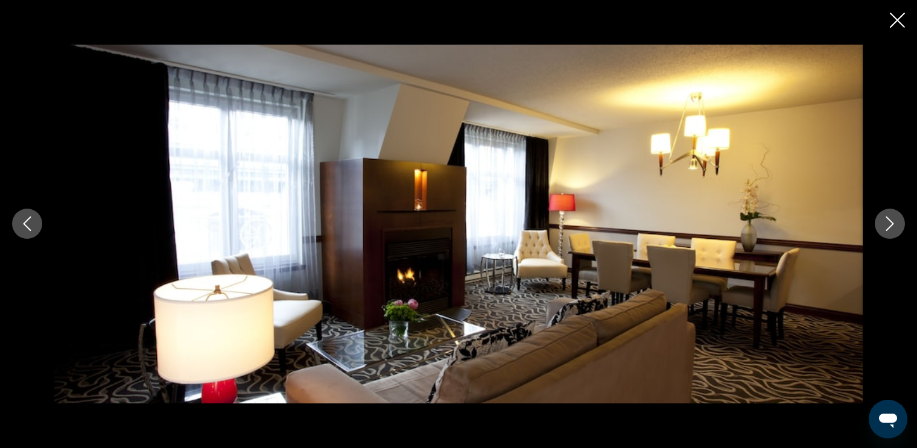
click at [895, 224] on icon "Next image" at bounding box center [890, 224] width 14 height 14
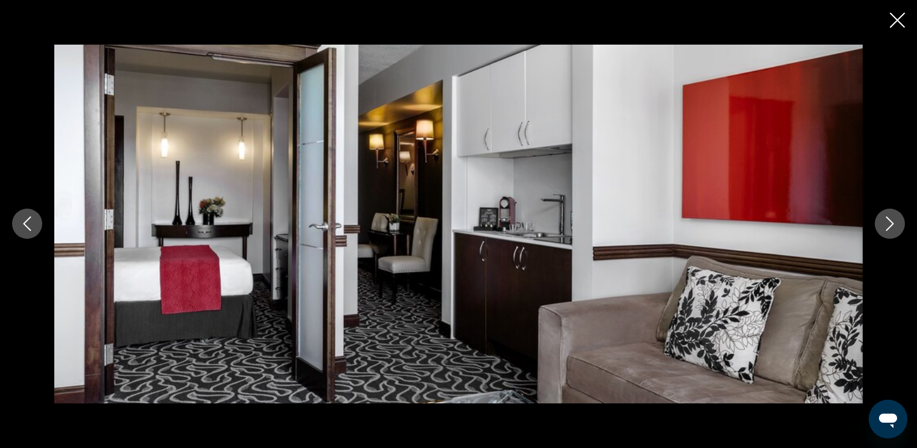
click at [895, 224] on icon "Next image" at bounding box center [890, 224] width 14 height 14
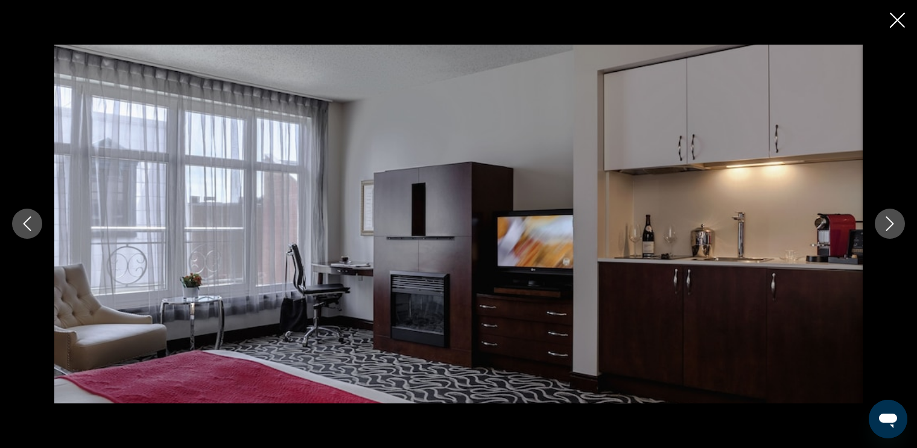
click at [895, 224] on icon "Next image" at bounding box center [890, 224] width 14 height 14
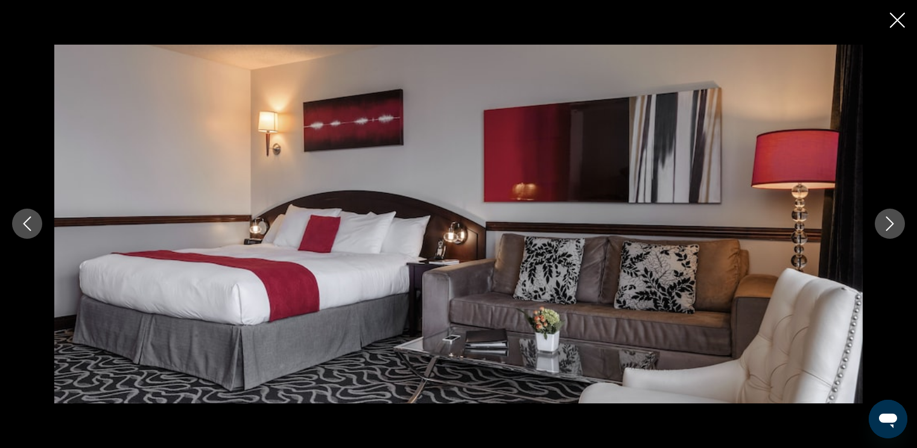
click at [896, 22] on icon "Close slideshow" at bounding box center [897, 20] width 15 height 15
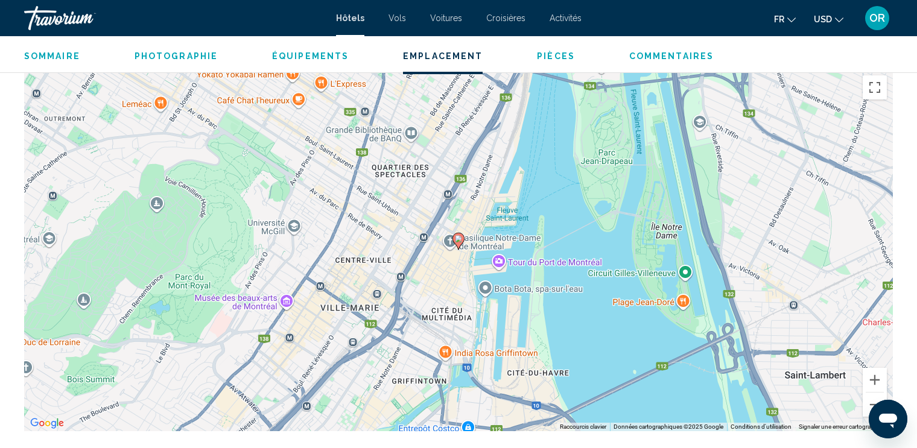
scroll to position [1169, 0]
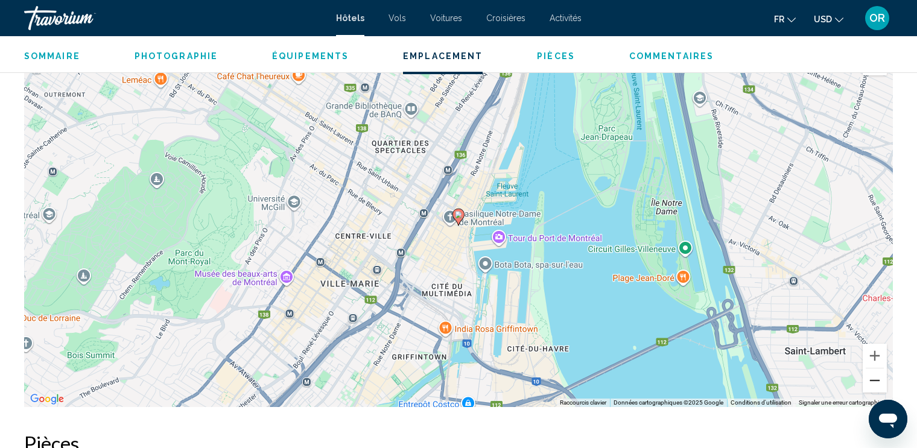
click at [873, 380] on button "Zoom arrière" at bounding box center [875, 381] width 24 height 24
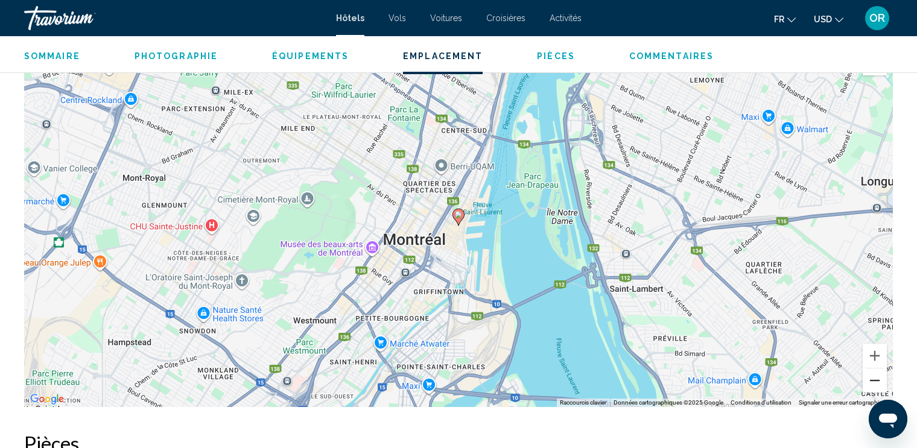
click at [873, 380] on button "Zoom arrière" at bounding box center [875, 381] width 24 height 24
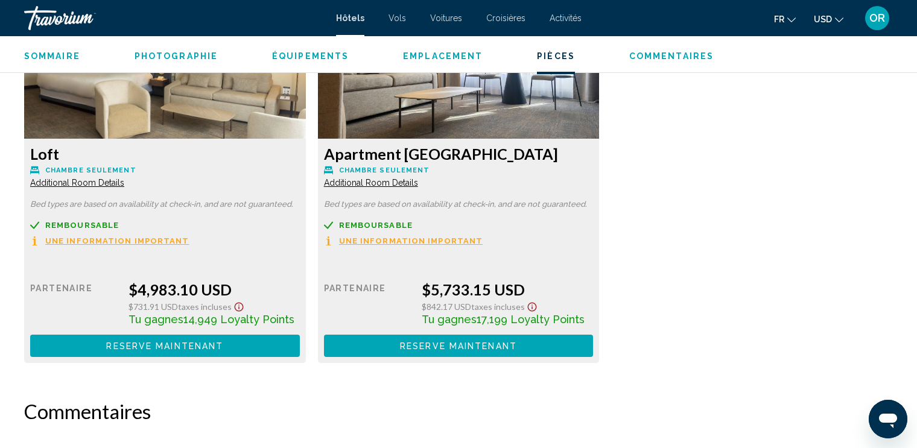
scroll to position [1724, 0]
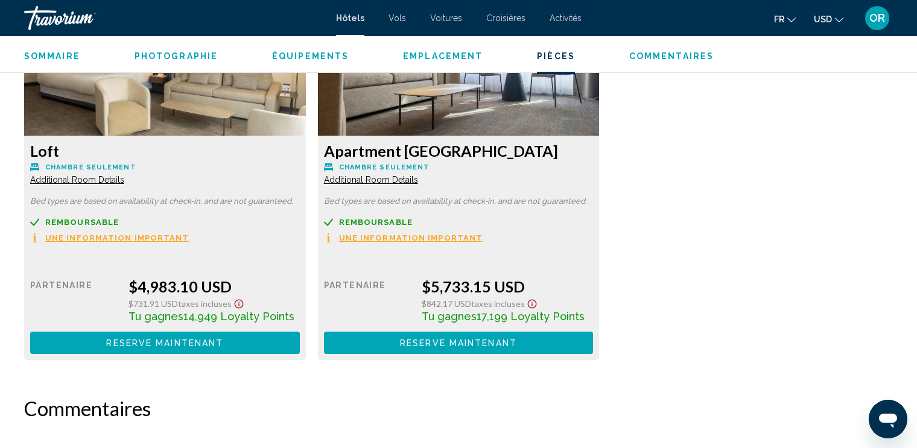
click at [728, 213] on div "Loft Chambre seulement Additional Room Details Bed types are based on availabil…" at bounding box center [458, 178] width 881 height 387
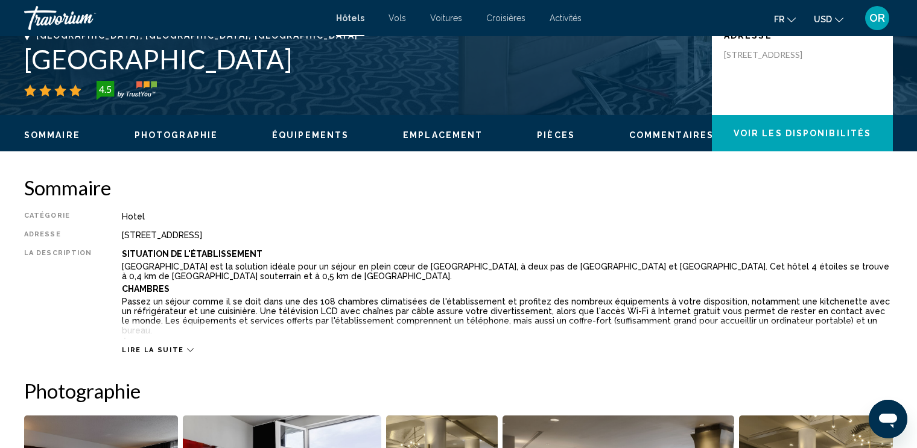
scroll to position [276, 0]
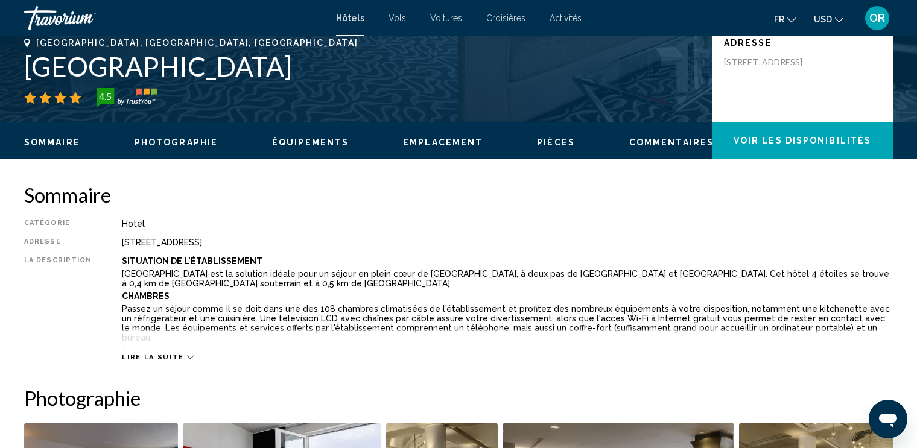
click at [477, 289] on div "Situation De L'établissement [GEOGRAPHIC_DATA] est la solution idéale pour un s…" at bounding box center [507, 301] width 771 height 90
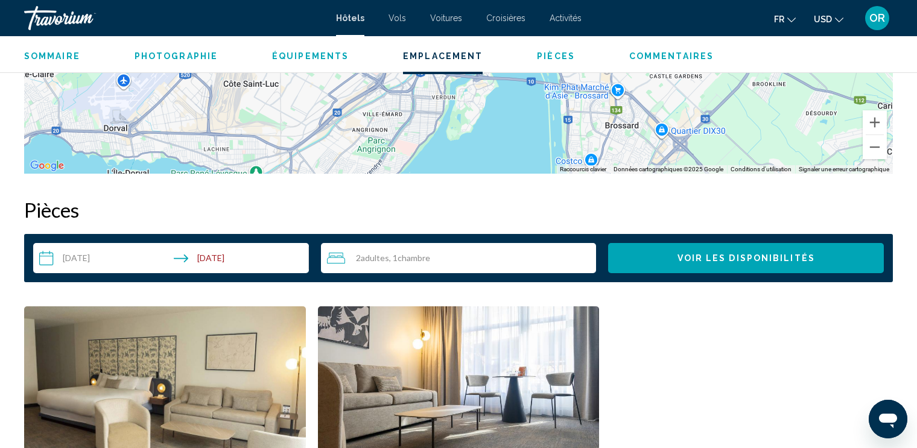
scroll to position [1506, 0]
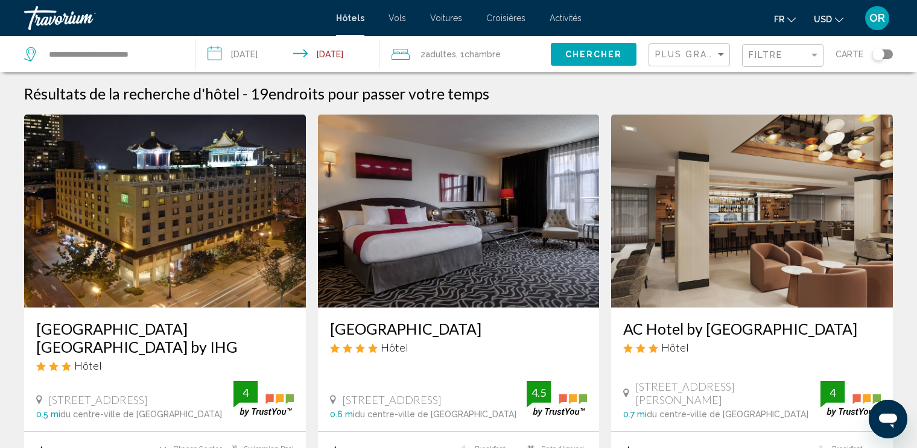
click at [718, 60] on div "Plus grandes économies" at bounding box center [690, 55] width 71 height 22
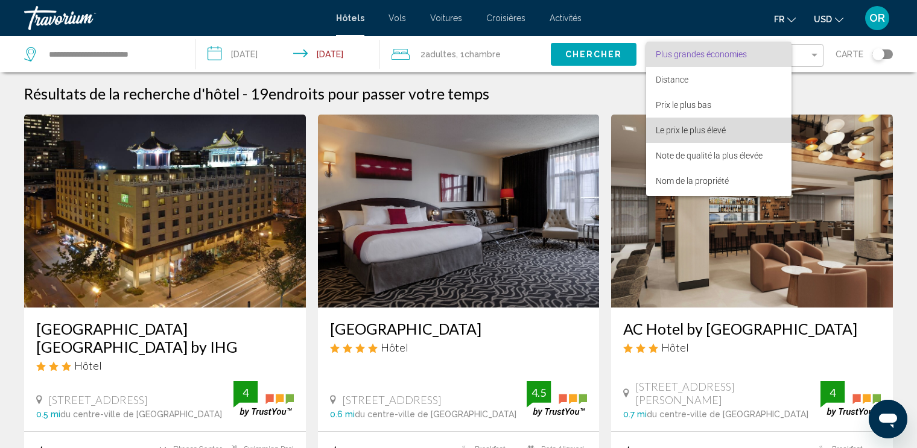
click at [722, 135] on span "Le prix le plus élevé" at bounding box center [691, 130] width 70 height 10
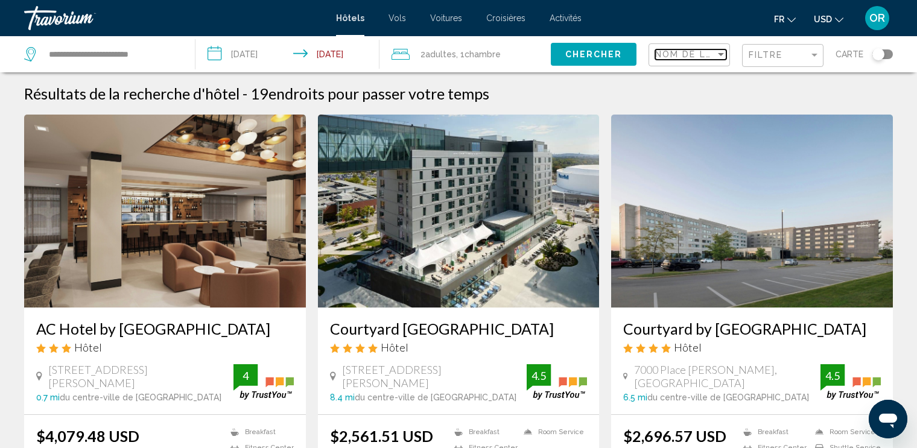
click at [723, 55] on div "Sort by" at bounding box center [721, 54] width 6 height 3
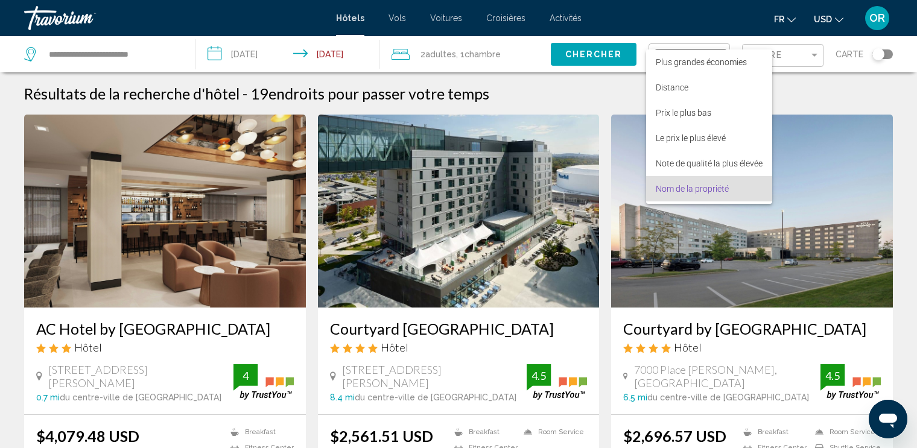
scroll to position [23, 0]
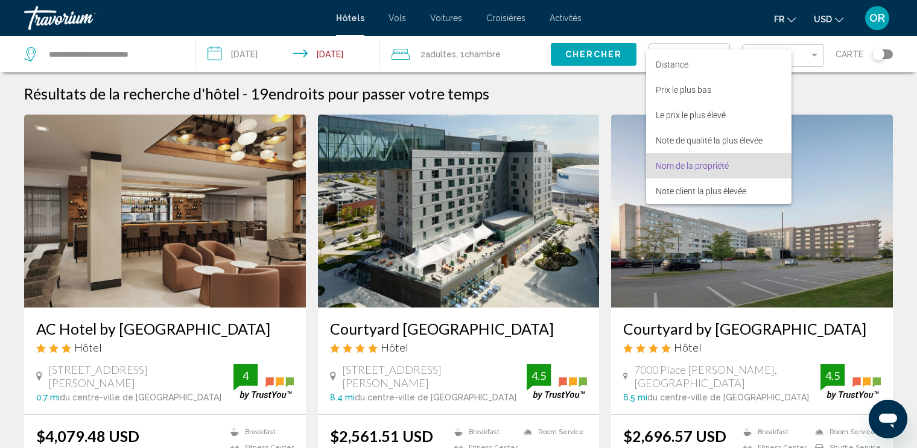
click at [839, 21] on div at bounding box center [458, 224] width 917 height 448
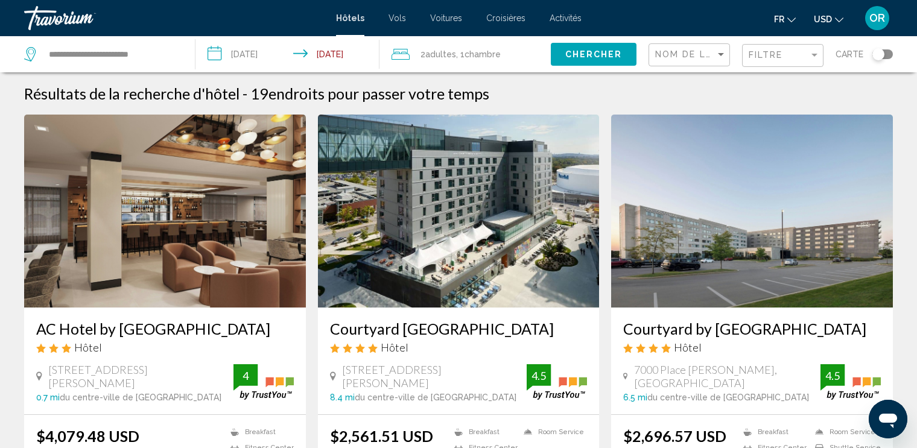
click at [839, 21] on icon "Change currency" at bounding box center [839, 20] width 8 height 8
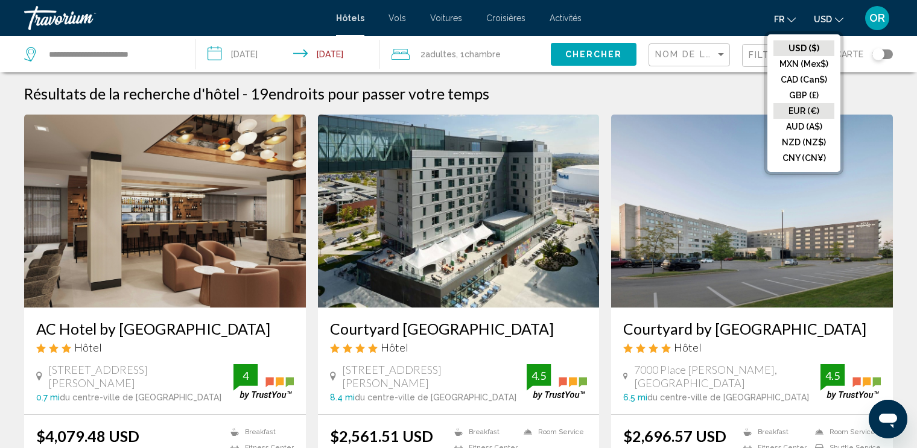
click at [796, 110] on button "EUR (€)" at bounding box center [803, 111] width 61 height 16
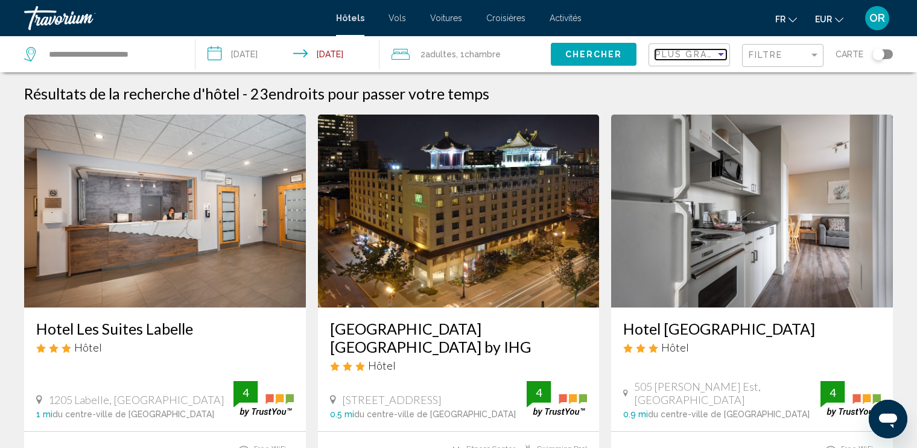
click at [722, 54] on div "Sort by" at bounding box center [721, 54] width 6 height 3
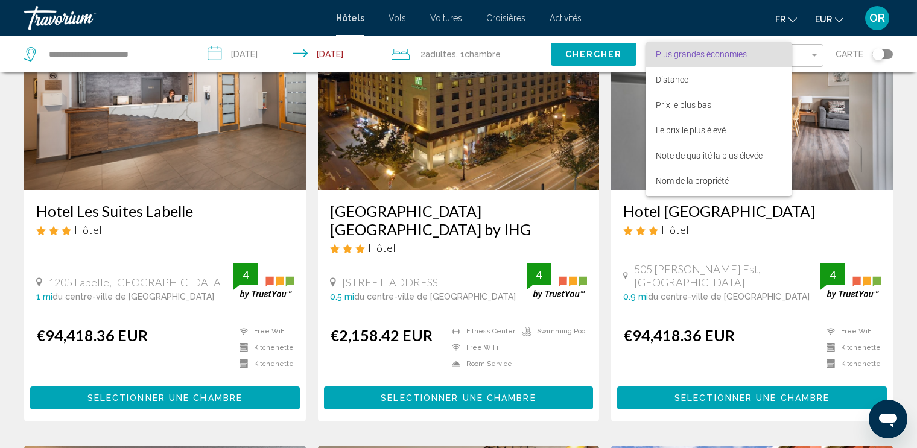
scroll to position [121, 0]
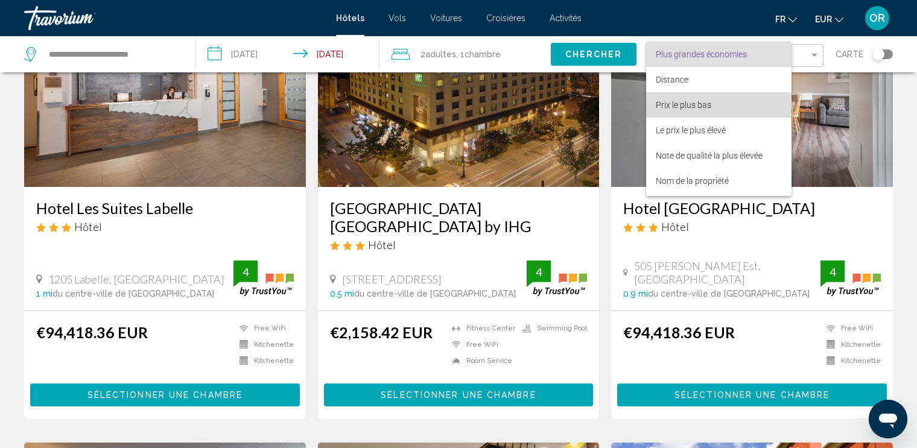
click at [714, 103] on span "Prix le plus bas" at bounding box center [719, 104] width 126 height 25
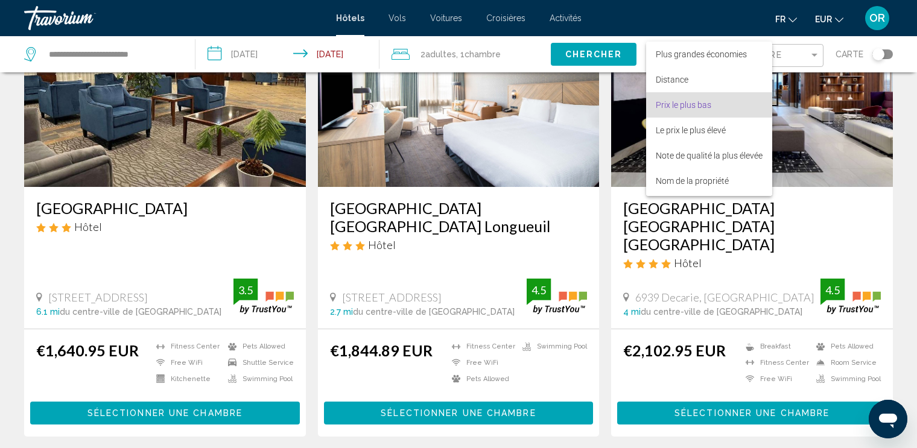
scroll to position [551, 0]
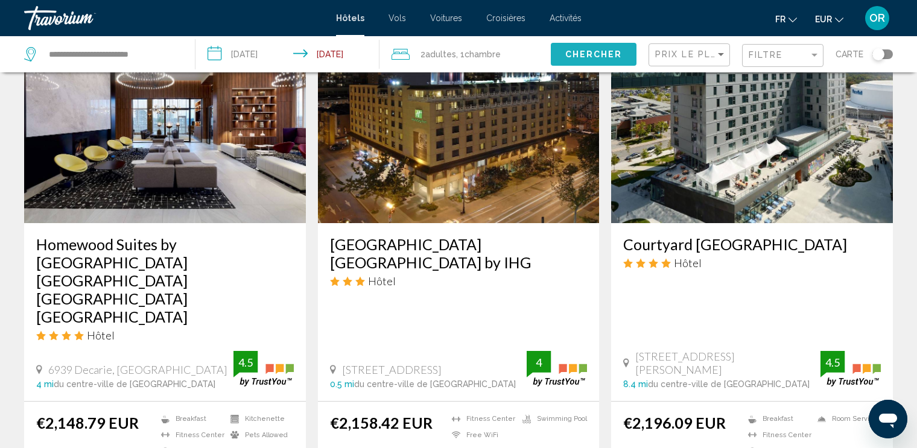
click at [620, 51] on span "Chercher" at bounding box center [593, 55] width 57 height 10
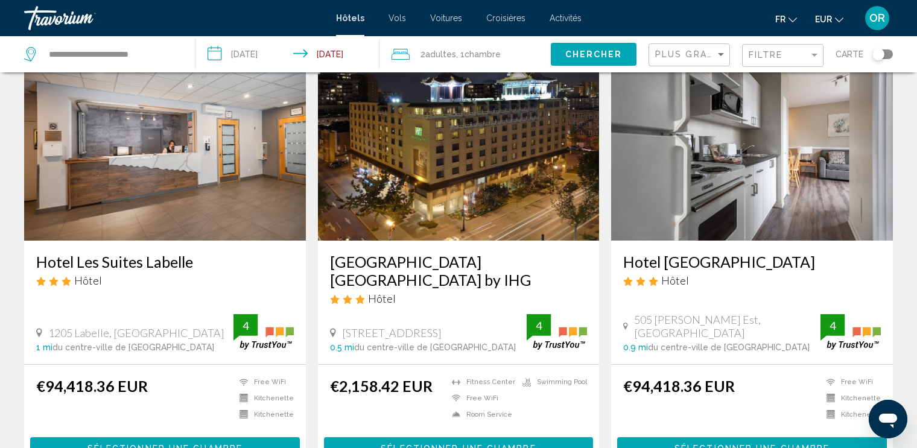
scroll to position [72, 0]
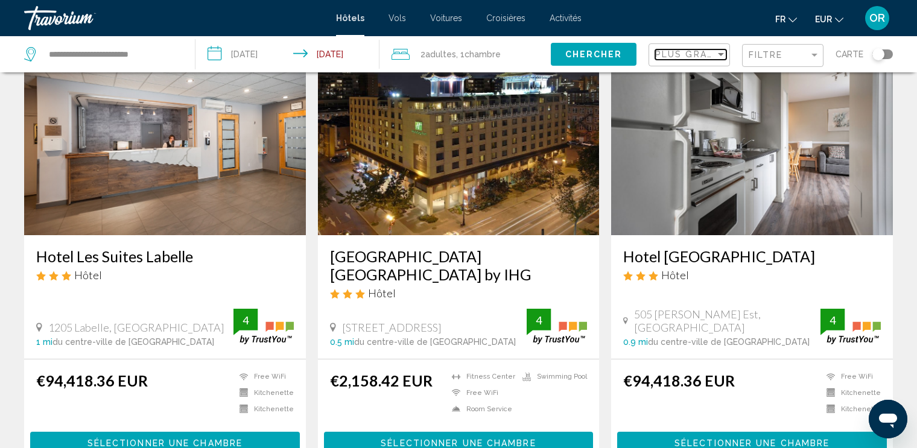
click at [723, 53] on div "Sort by" at bounding box center [721, 54] width 6 height 3
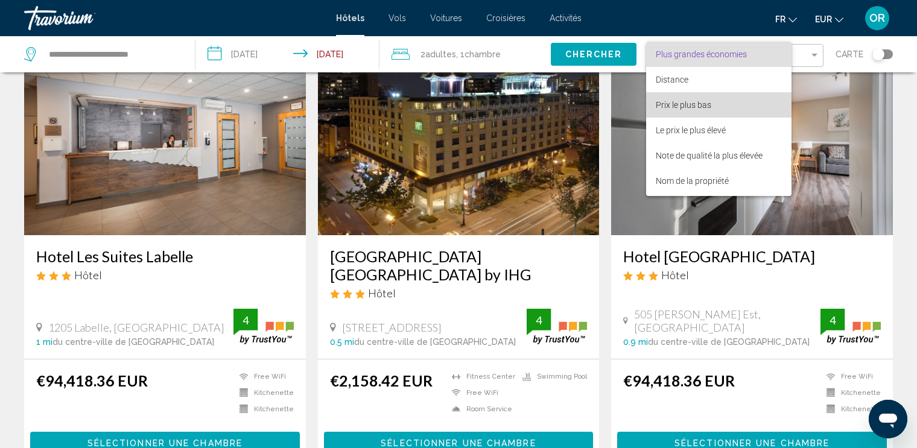
click at [702, 102] on span "Prix le plus bas" at bounding box center [684, 105] width 56 height 10
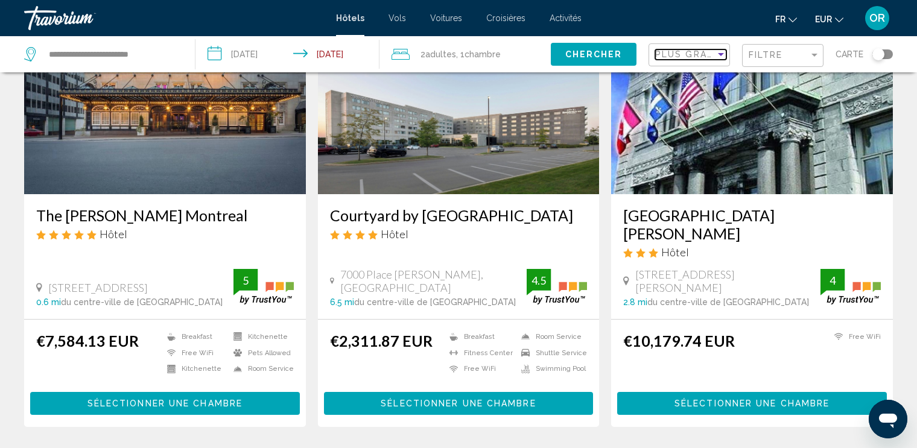
scroll to position [998, 0]
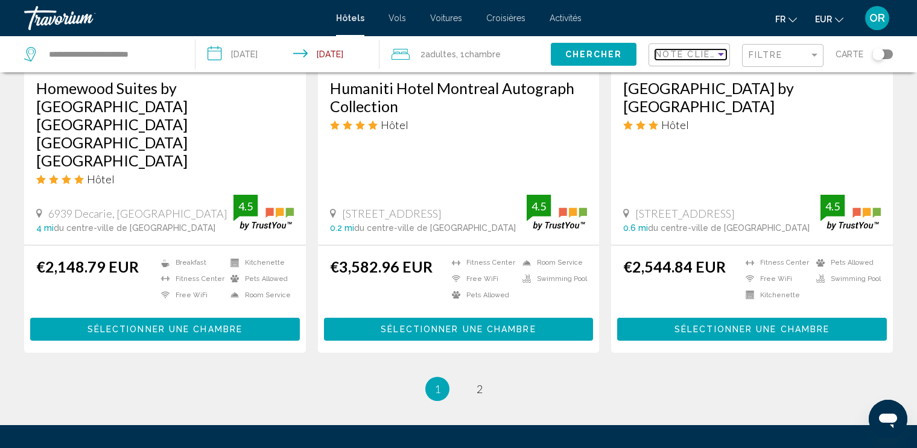
scroll to position [1602, 0]
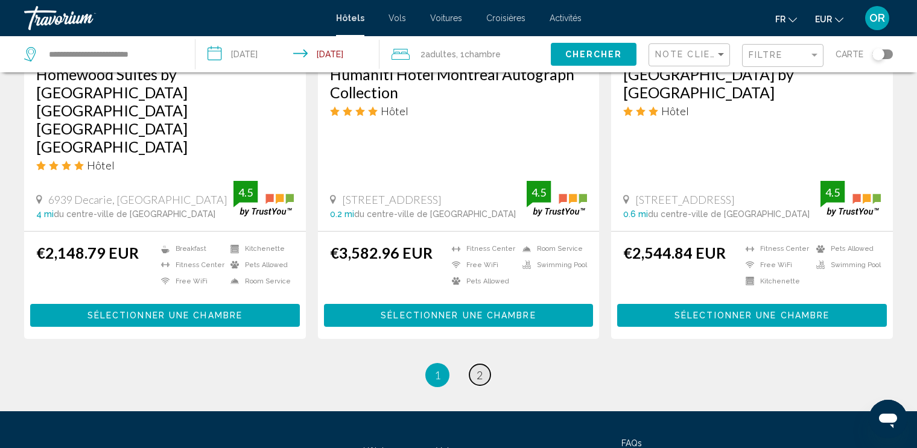
click at [480, 364] on link "page 2" at bounding box center [479, 374] width 21 height 21
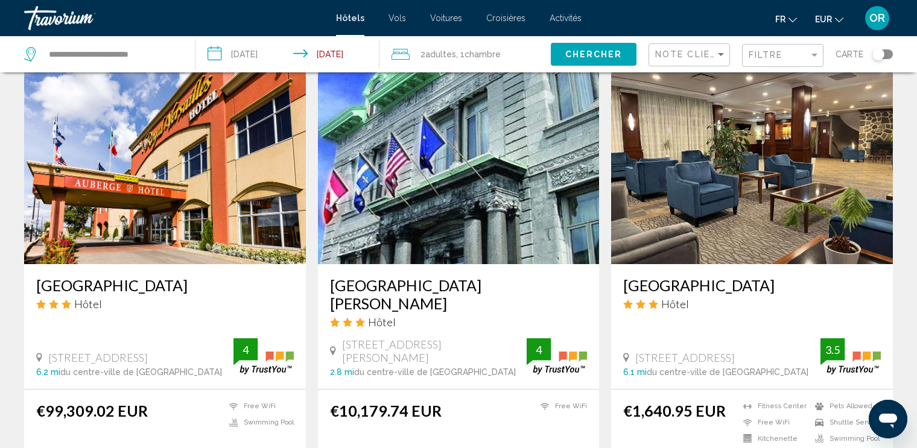
scroll to position [965, 0]
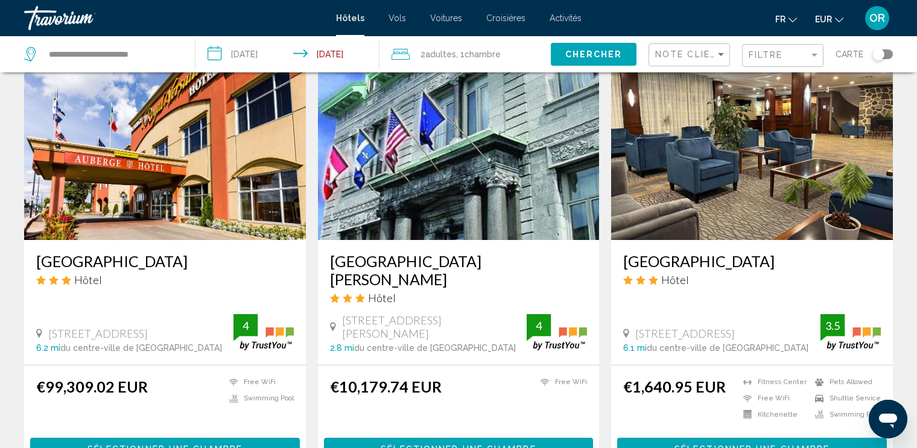
click at [147, 256] on h3 "[GEOGRAPHIC_DATA]" at bounding box center [165, 261] width 258 height 18
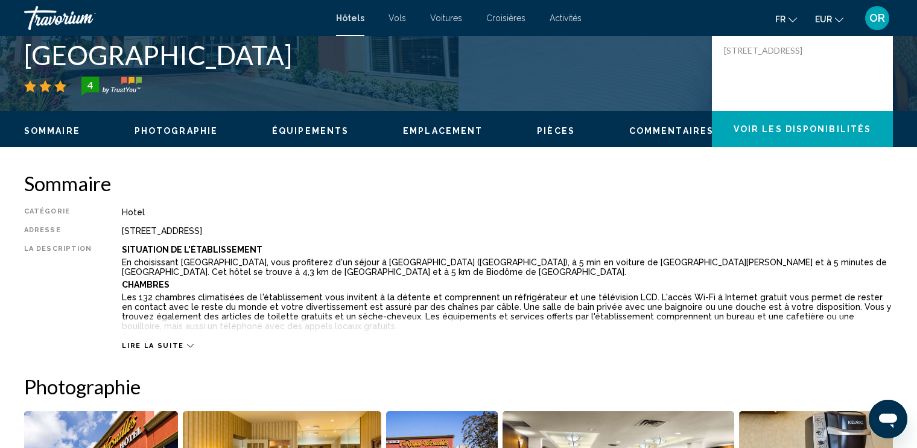
scroll to position [290, 0]
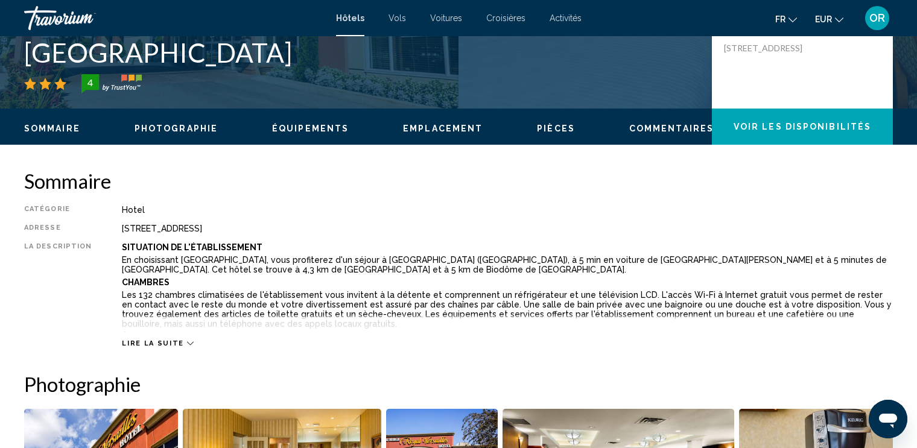
click at [187, 345] on icon "Main content" at bounding box center [190, 343] width 7 height 7
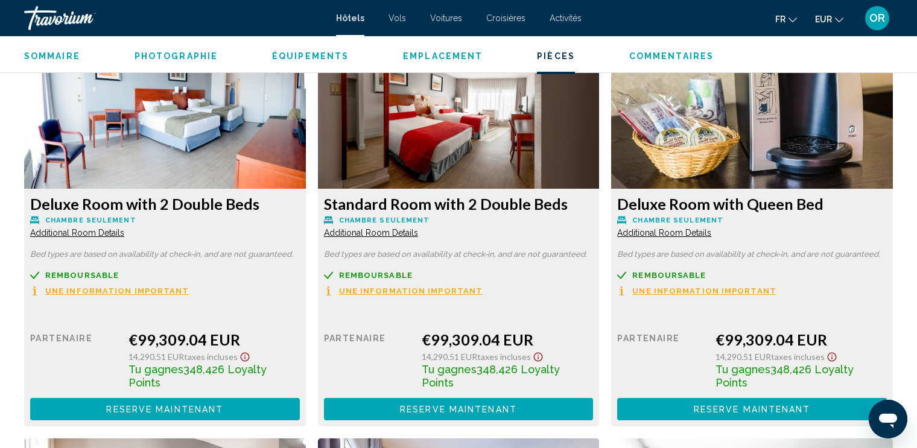
scroll to position [1810, 0]
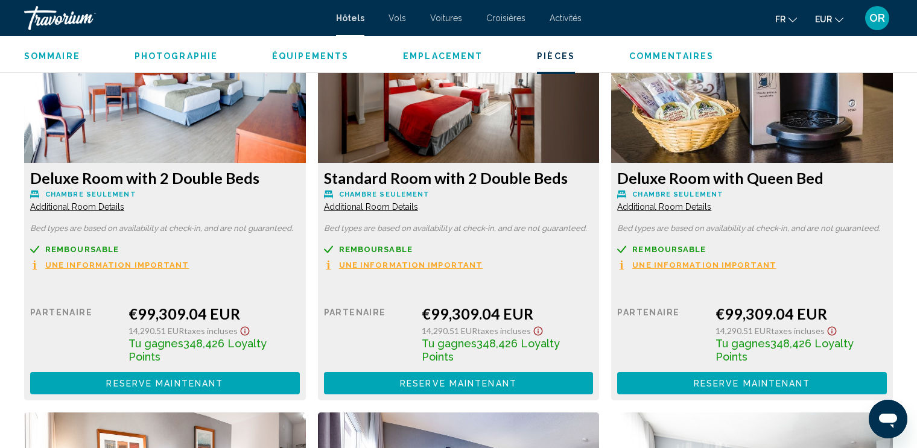
click at [243, 332] on icon "Show Taxes and Fees disclaimer" at bounding box center [245, 331] width 14 height 11
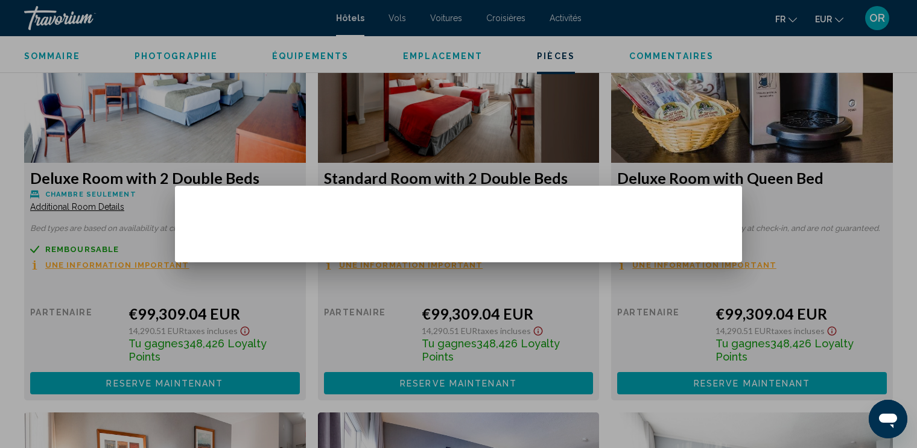
scroll to position [0, 0]
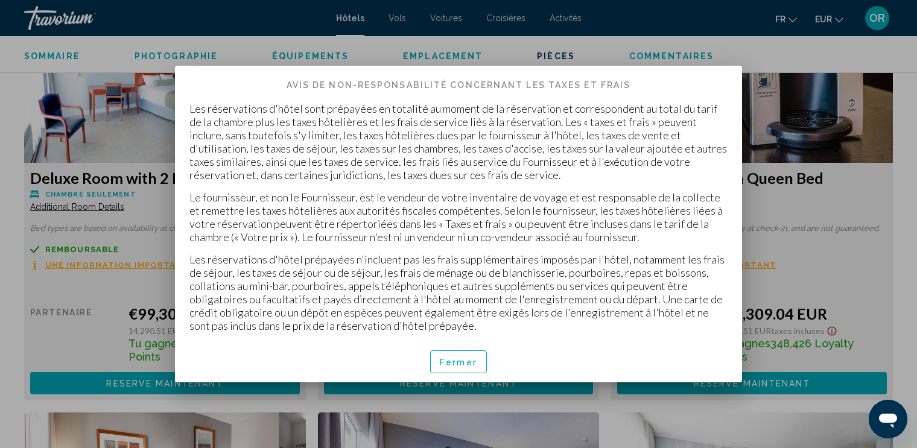
click at [243, 332] on p "Les réservations d'hôtel prépayées n'incluent pas les frais supplémentaires imp…" at bounding box center [458, 293] width 538 height 80
click at [90, 299] on div at bounding box center [458, 224] width 917 height 448
